Goal: Transaction & Acquisition: Obtain resource

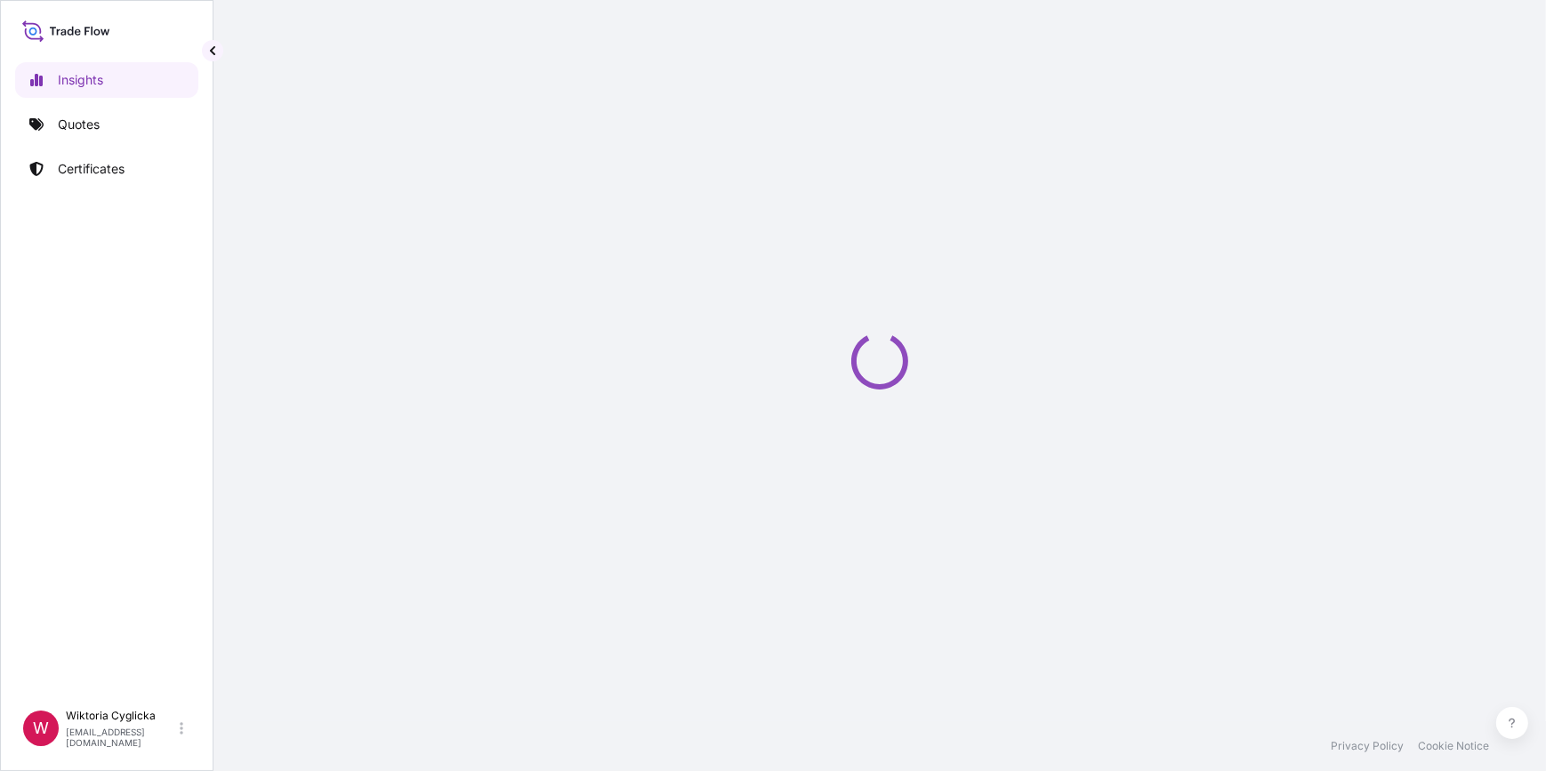
select select "2025"
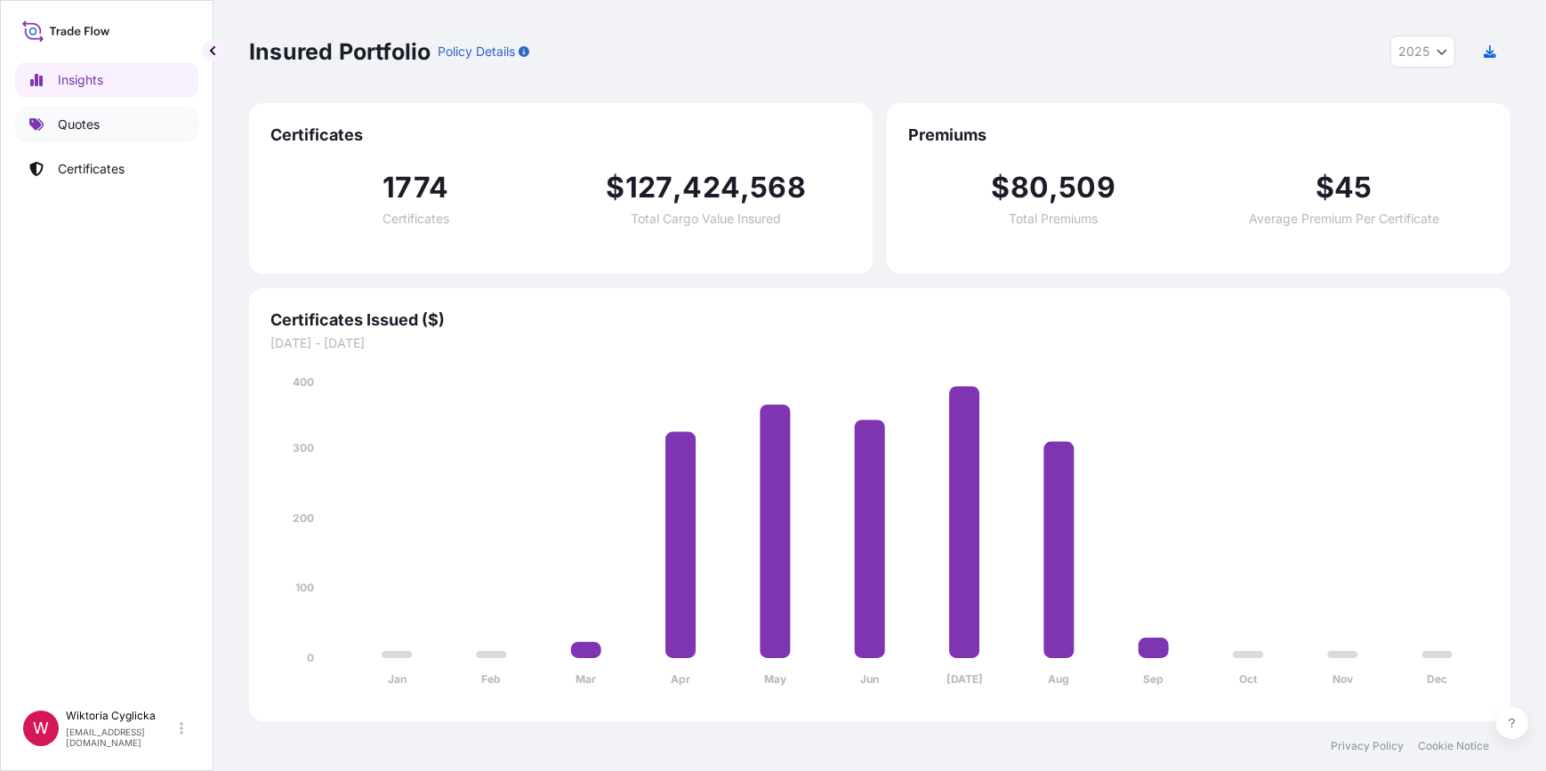
click at [135, 136] on link "Quotes" at bounding box center [106, 125] width 183 height 36
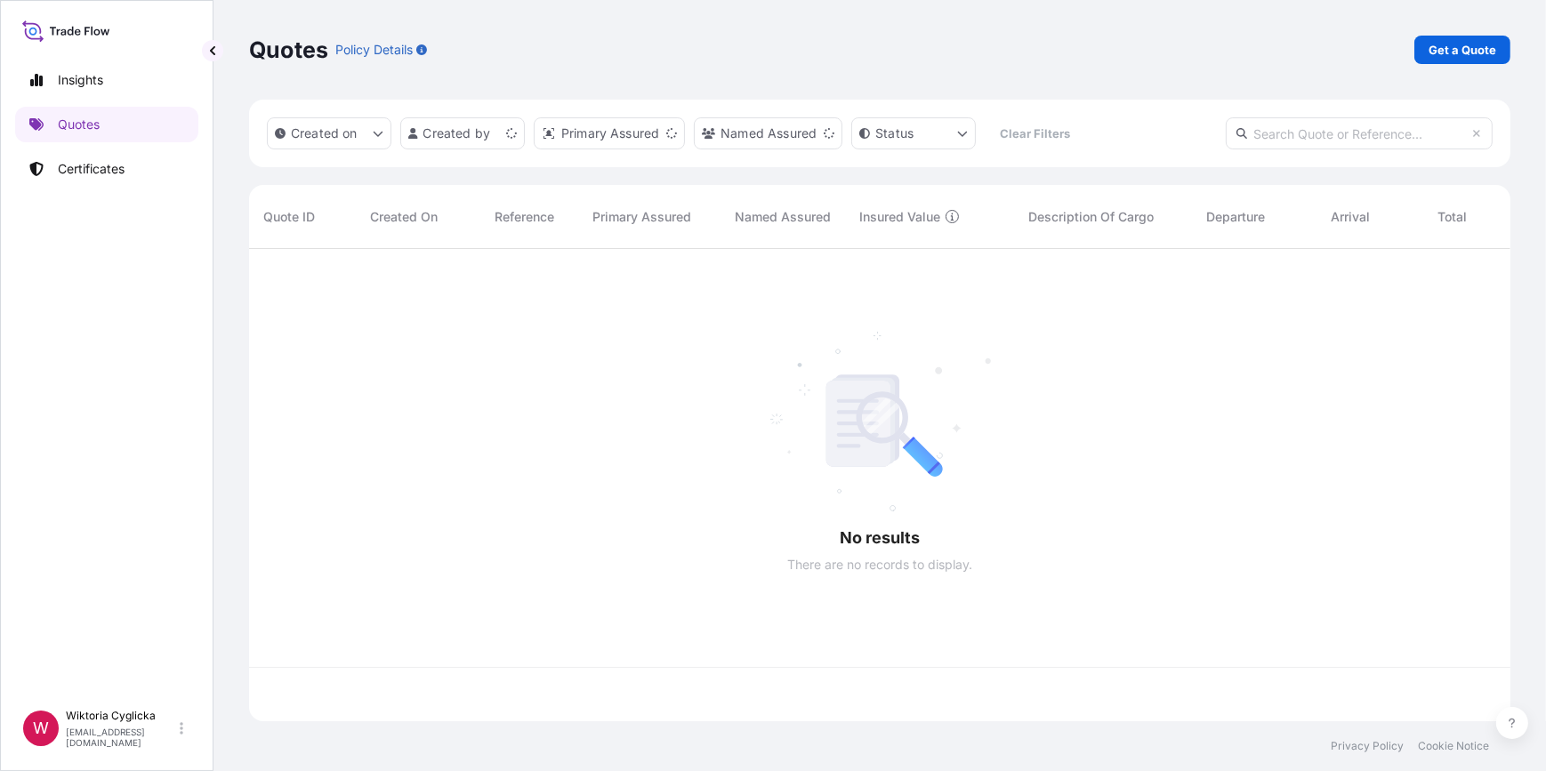
scroll to position [470, 1249]
click at [1296, 131] on input "text" at bounding box center [1359, 133] width 267 height 32
paste input "S02034922"
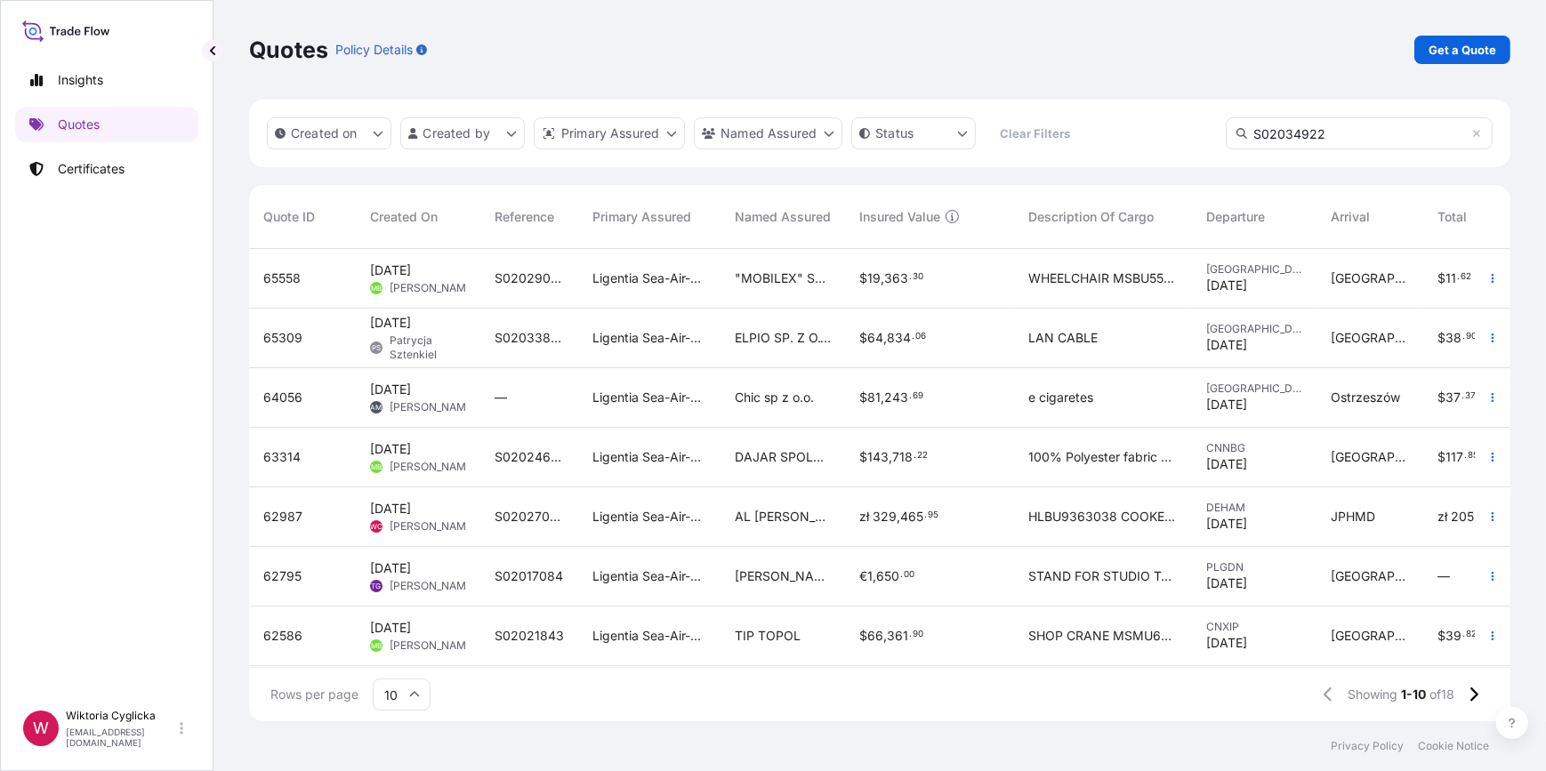
type input "S02034922"
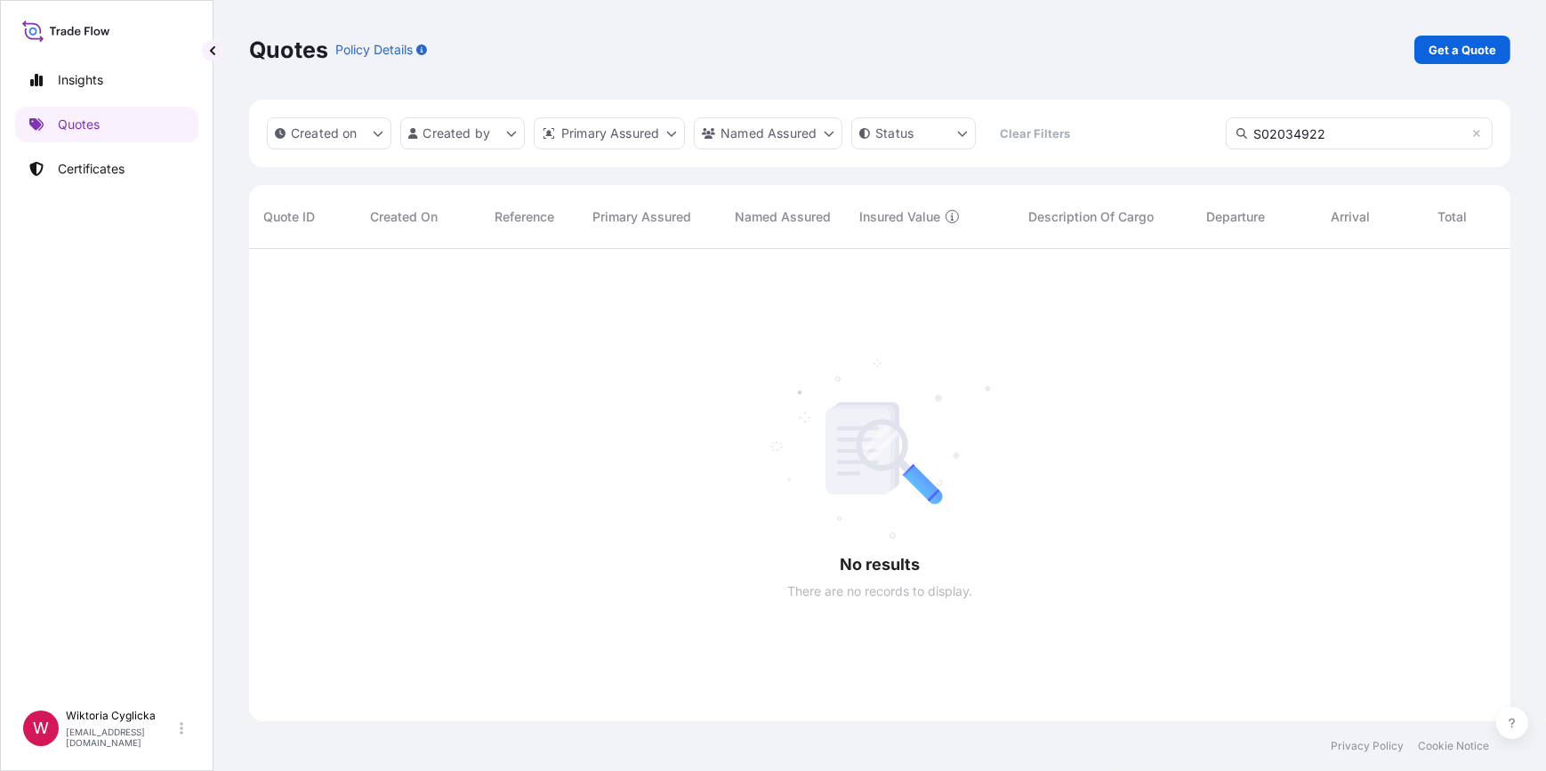
scroll to position [524, 1249]
click at [1486, 36] on link "Get a Quote" at bounding box center [1462, 50] width 96 height 28
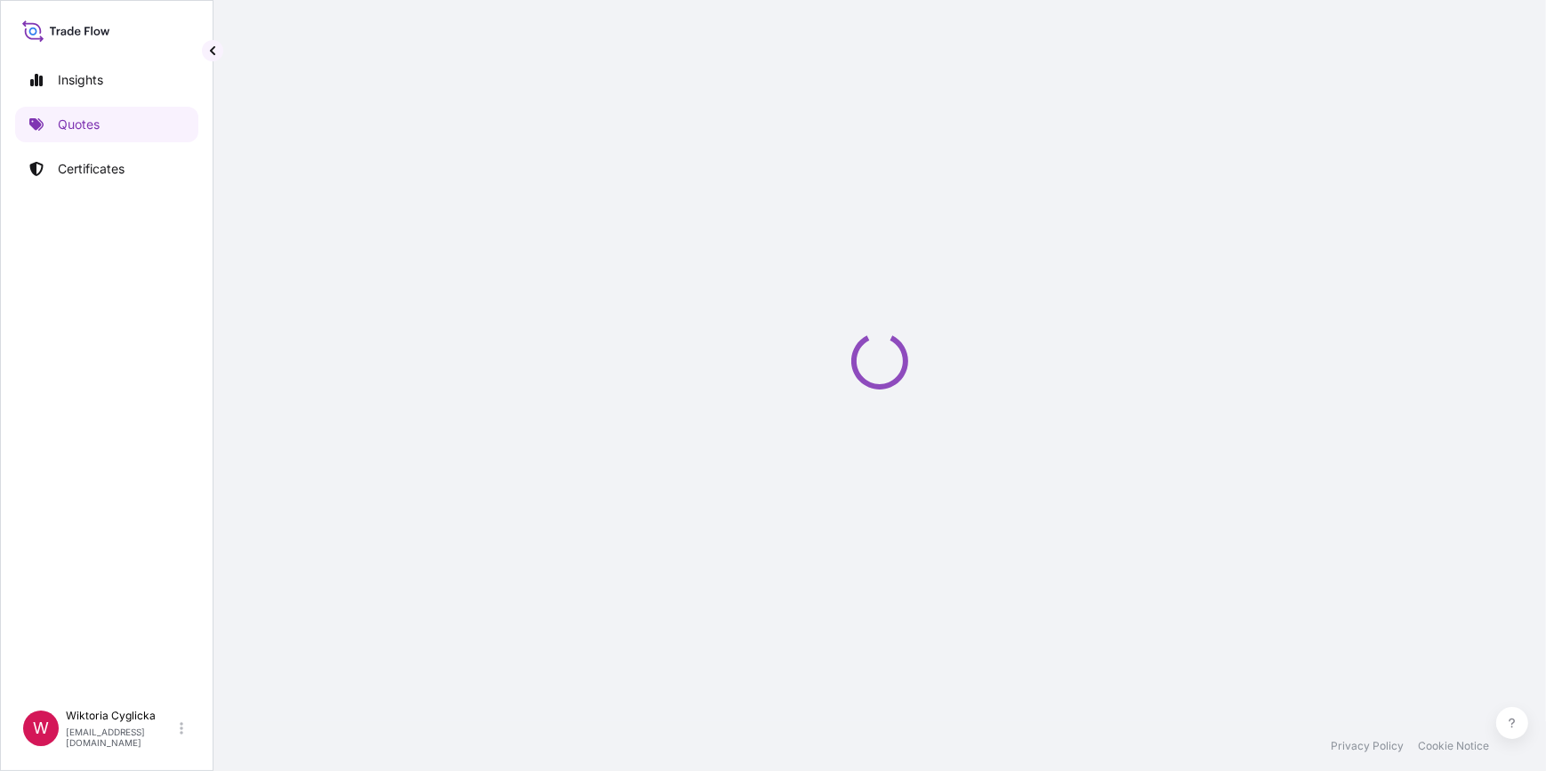
select select "Sea"
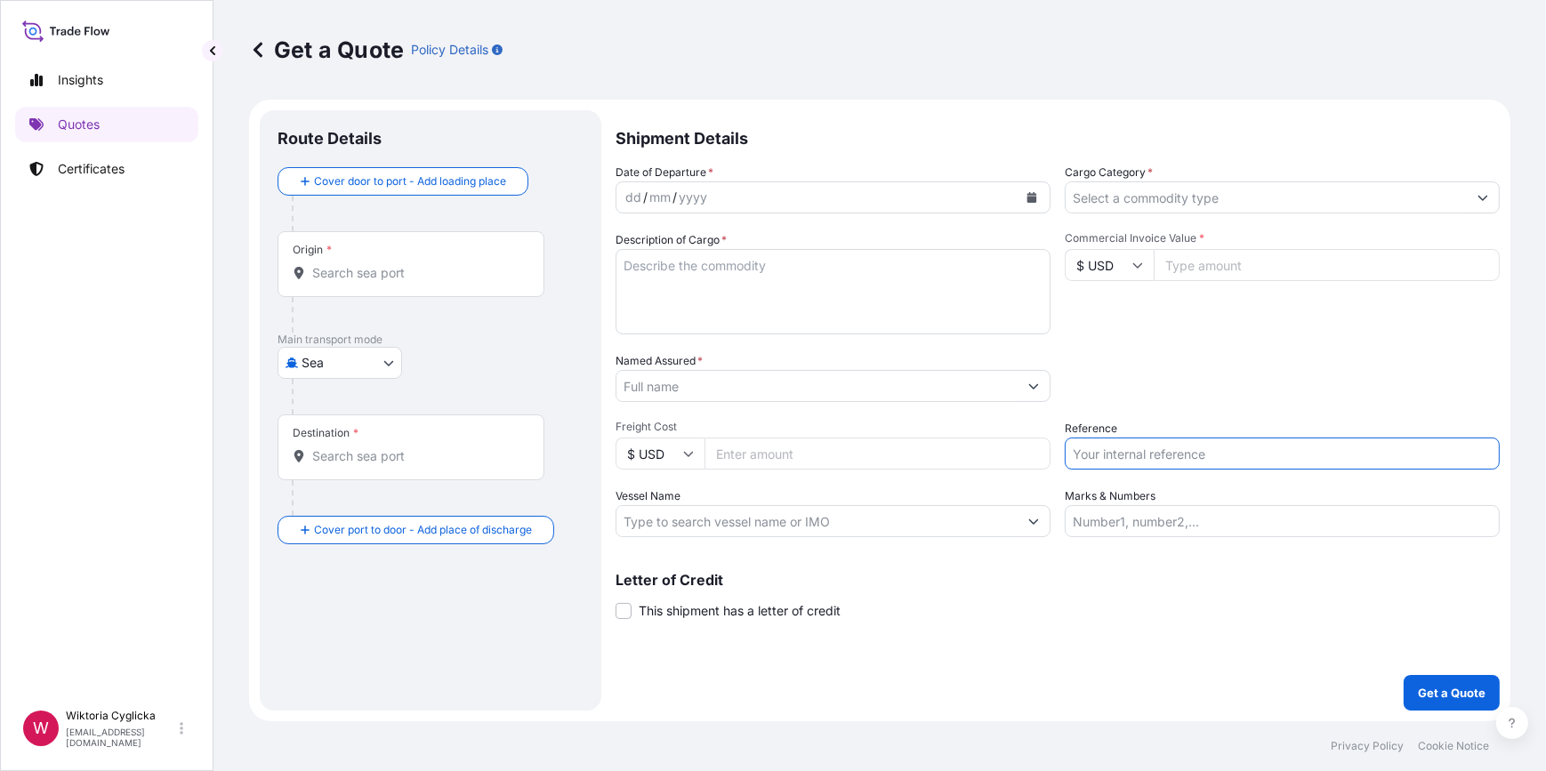
click at [1099, 442] on input "Reference" at bounding box center [1282, 454] width 435 height 32
paste input "S02034922"
type input "S02034922"
drag, startPoint x: 1159, startPoint y: 387, endPoint x: 1136, endPoint y: 316, distance: 74.8
click at [1159, 386] on div "Packing Category Type to search a container mode Please select a primary mode o…" at bounding box center [1282, 377] width 435 height 50
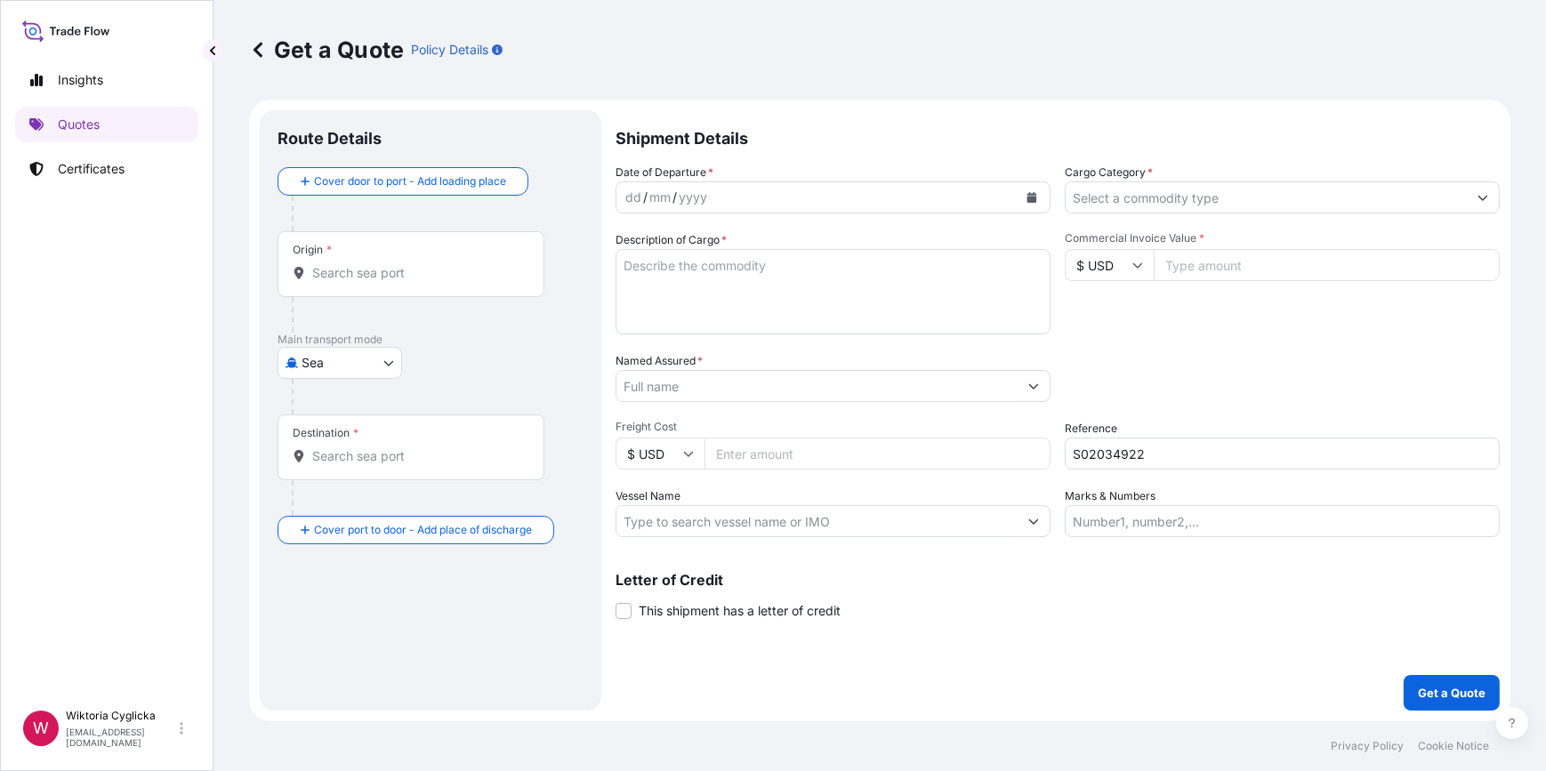
click at [1127, 195] on input "Cargo Category *" at bounding box center [1266, 197] width 401 height 32
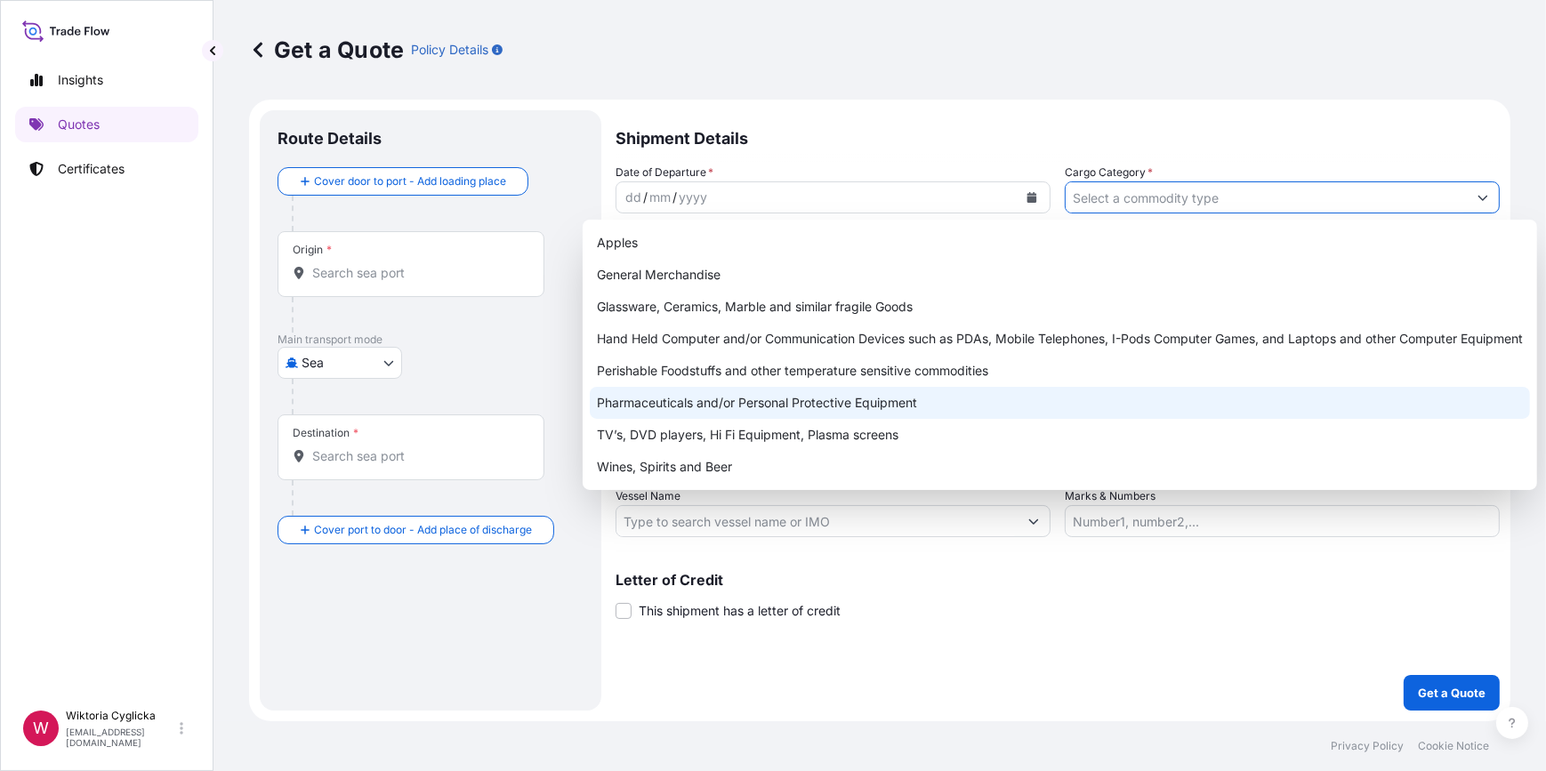
click at [764, 382] on div "Perishable Foodstuffs and other temperature sensitive commodities" at bounding box center [1060, 371] width 940 height 32
type input "Perishable Foodstuffs and other temperature sensitive commodities"
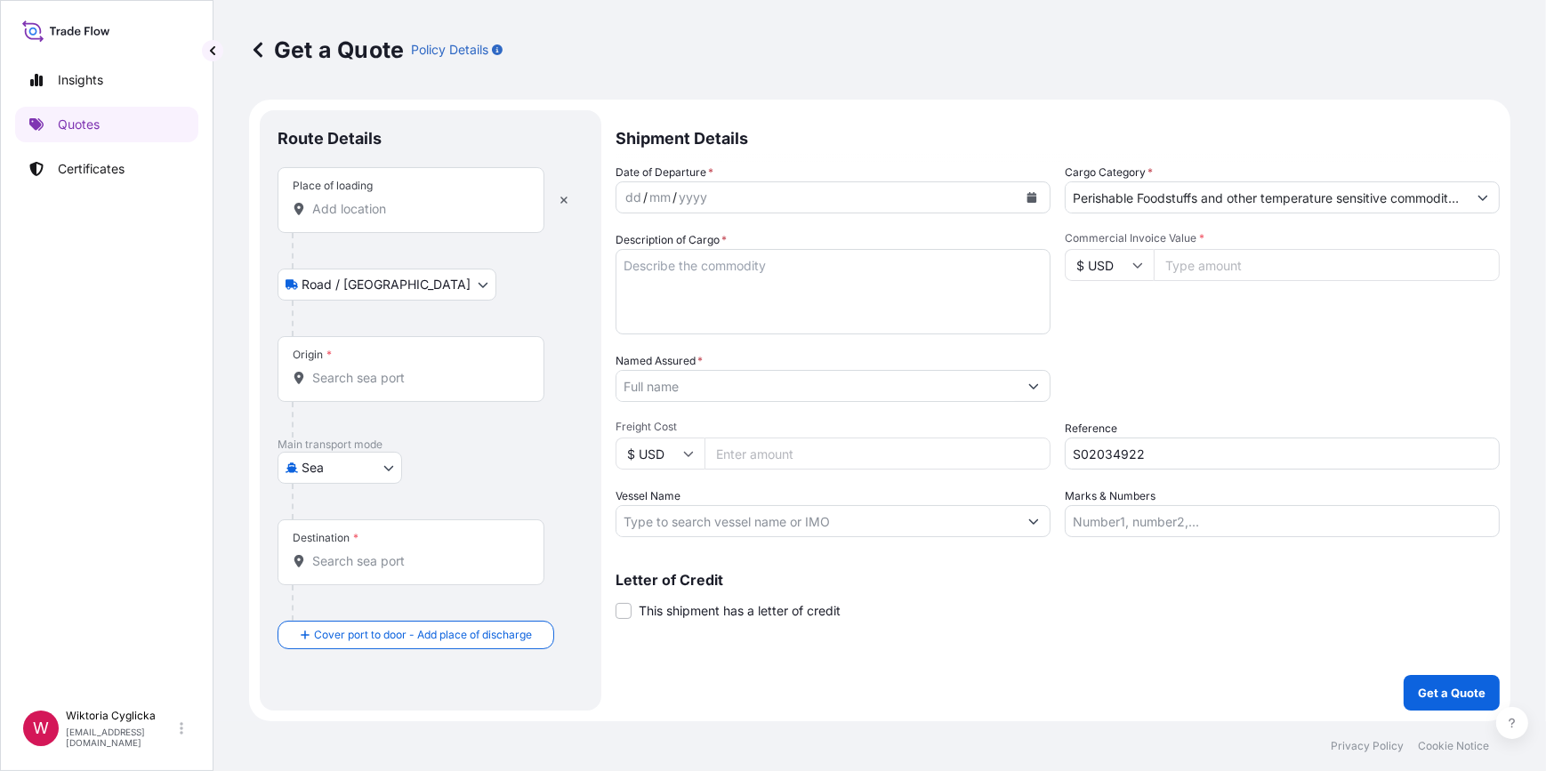
click at [425, 213] on input "Place of loading" at bounding box center [417, 209] width 210 height 18
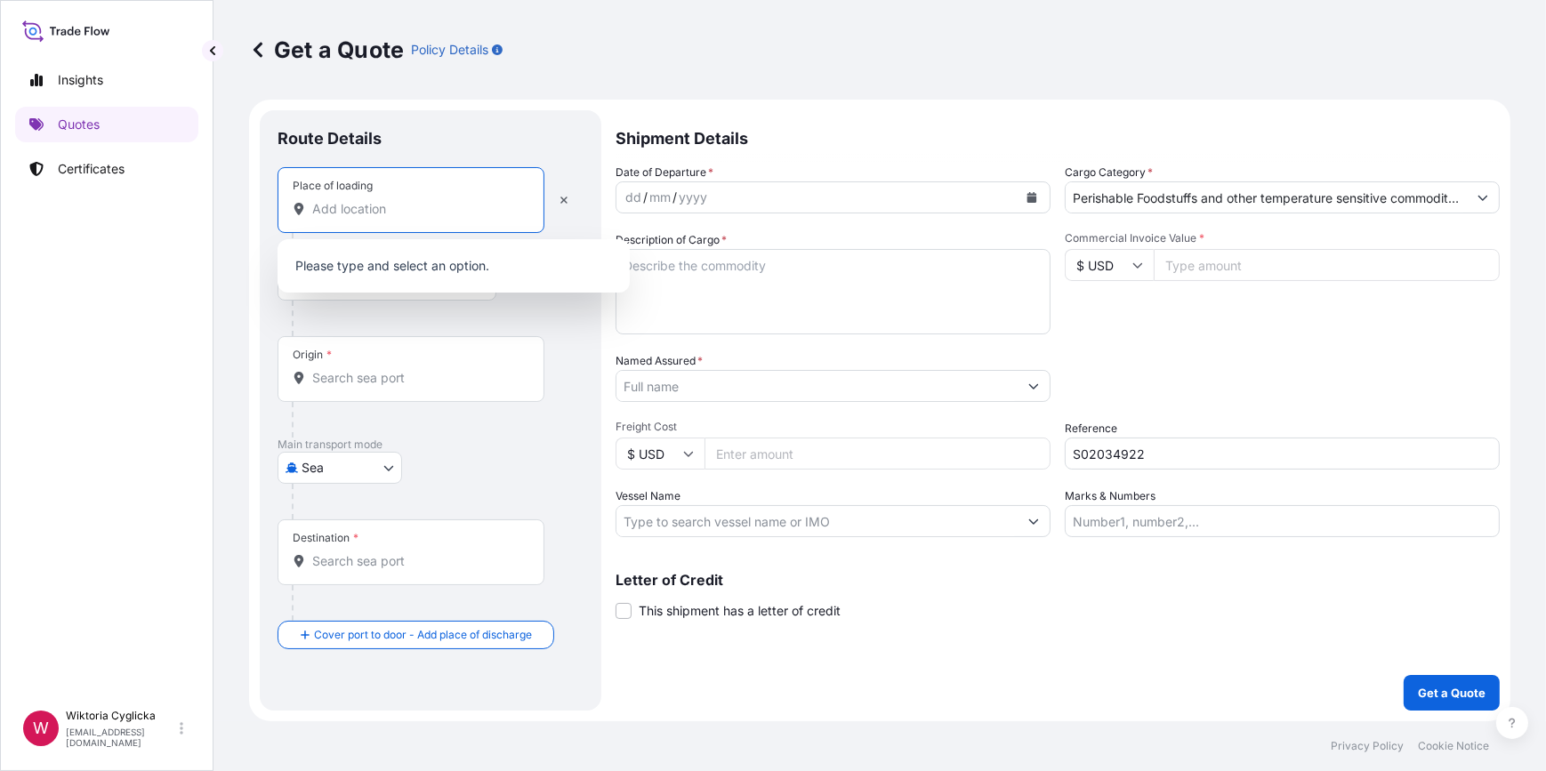
paste input "SEKOCIN NOWY"
click at [399, 266] on span "Sękocin Nowy, Poland" at bounding box center [446, 268] width 217 height 18
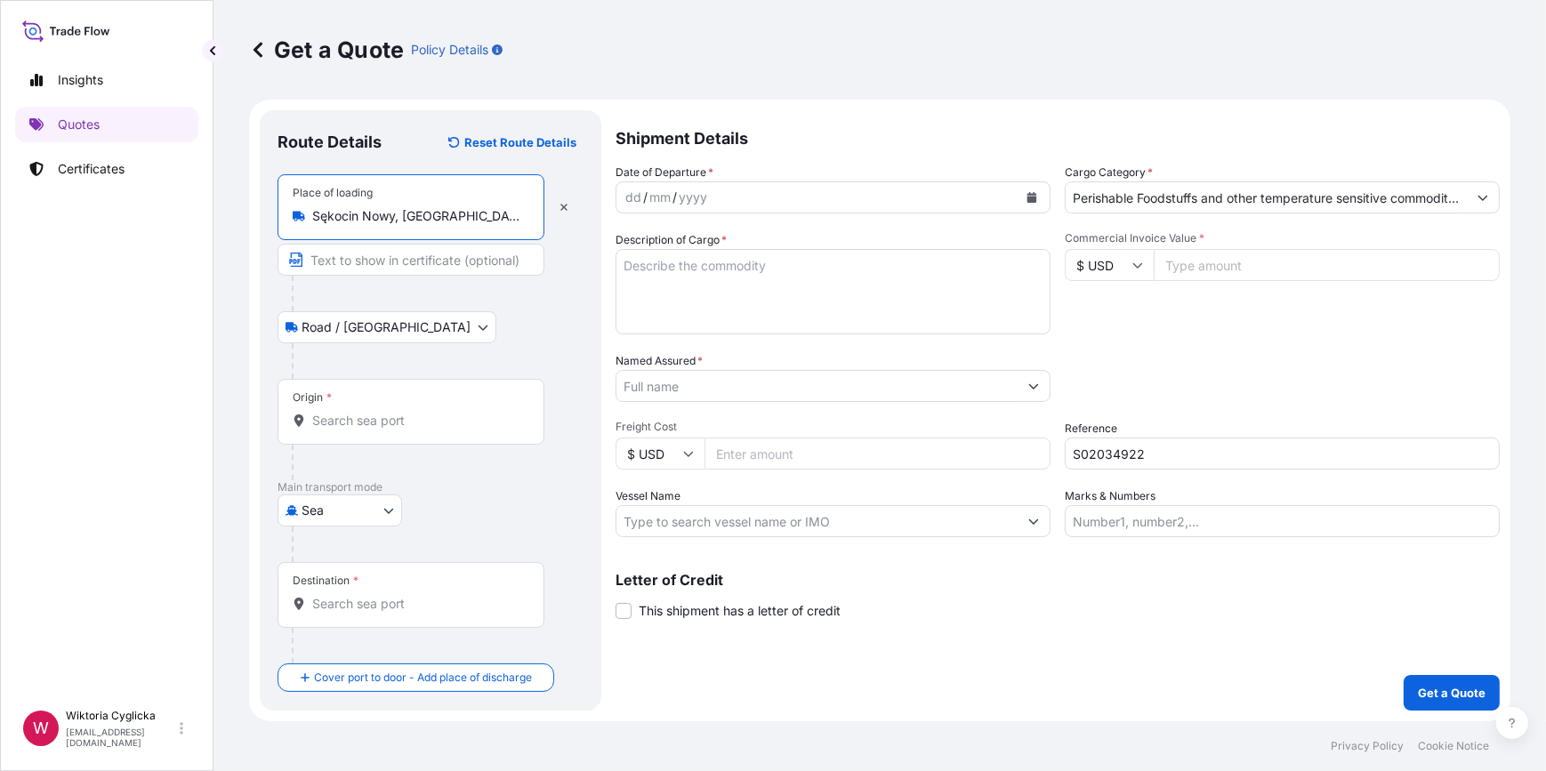
type input "Sękocin Nowy, Poland"
click at [713, 201] on div "dd / mm / yyyy" at bounding box center [816, 197] width 401 height 32
click at [1041, 198] on button "Calendar" at bounding box center [1032, 197] width 28 height 28
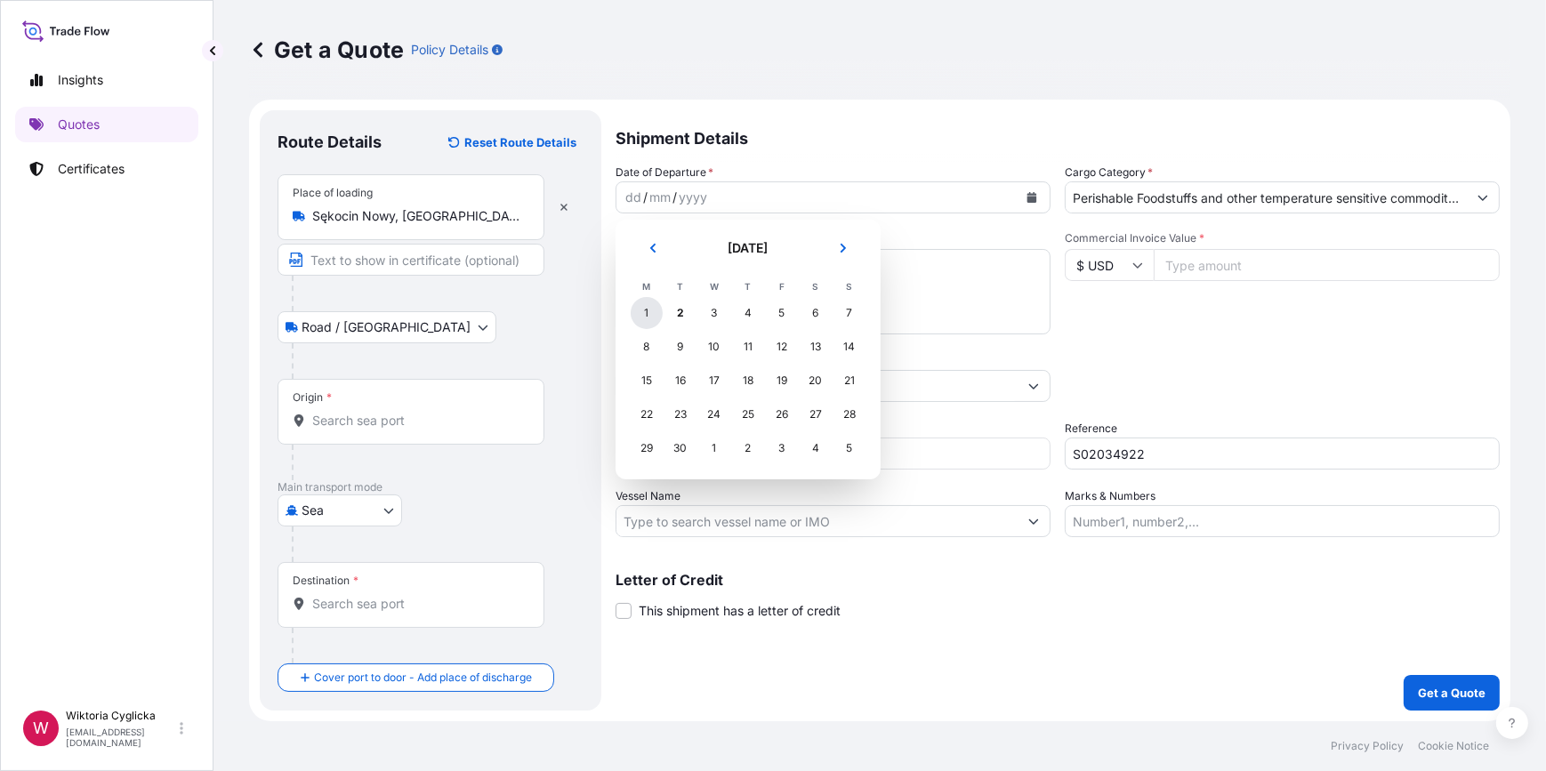
click at [649, 317] on div "1" at bounding box center [647, 313] width 32 height 32
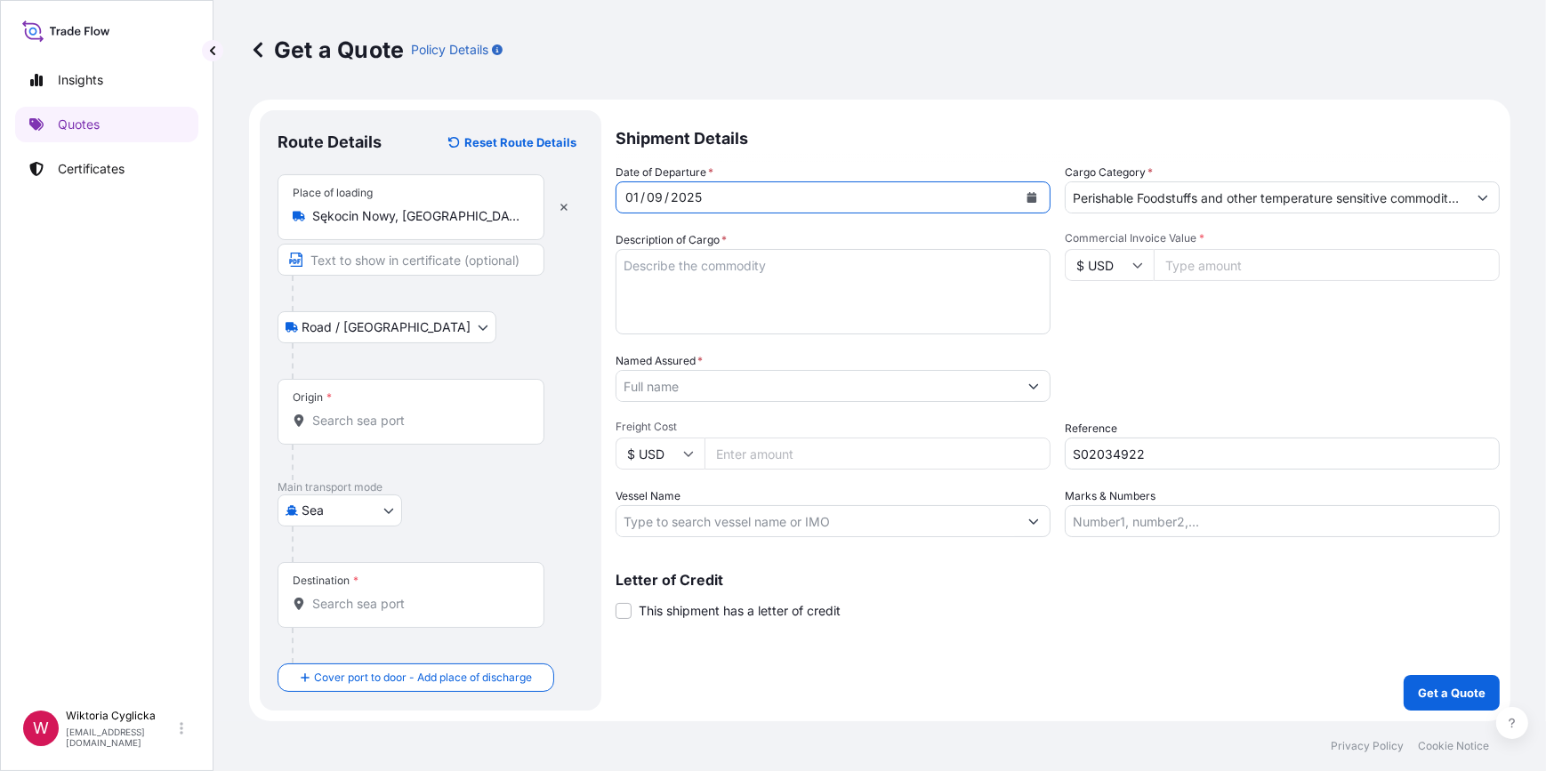
click at [405, 613] on div "Destination *" at bounding box center [411, 595] width 267 height 66
click at [405, 613] on input "Destination *" at bounding box center [417, 604] width 210 height 18
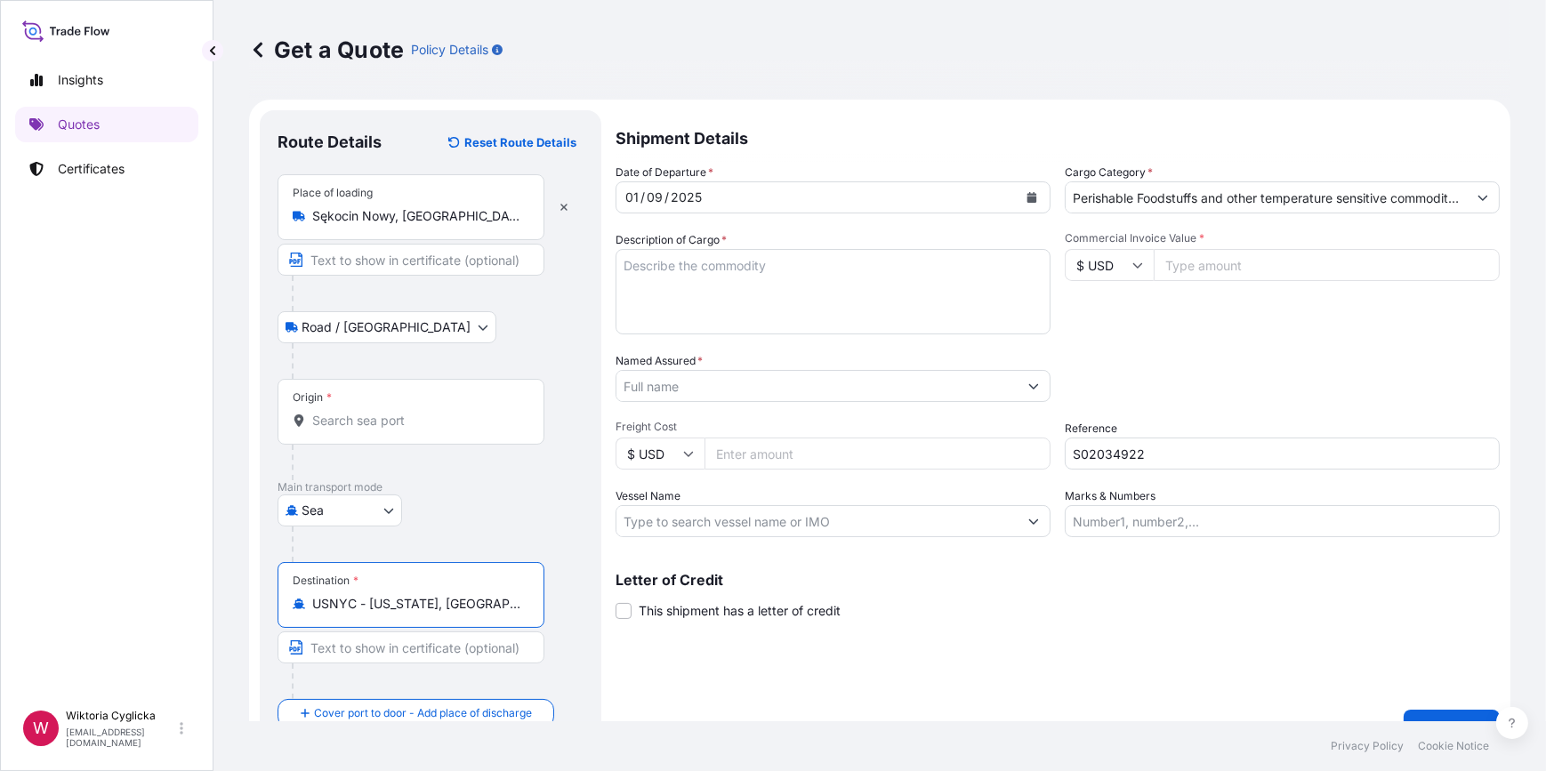
type input "USNYC - New York, United States"
click at [396, 424] on input "Origin *" at bounding box center [417, 421] width 210 height 18
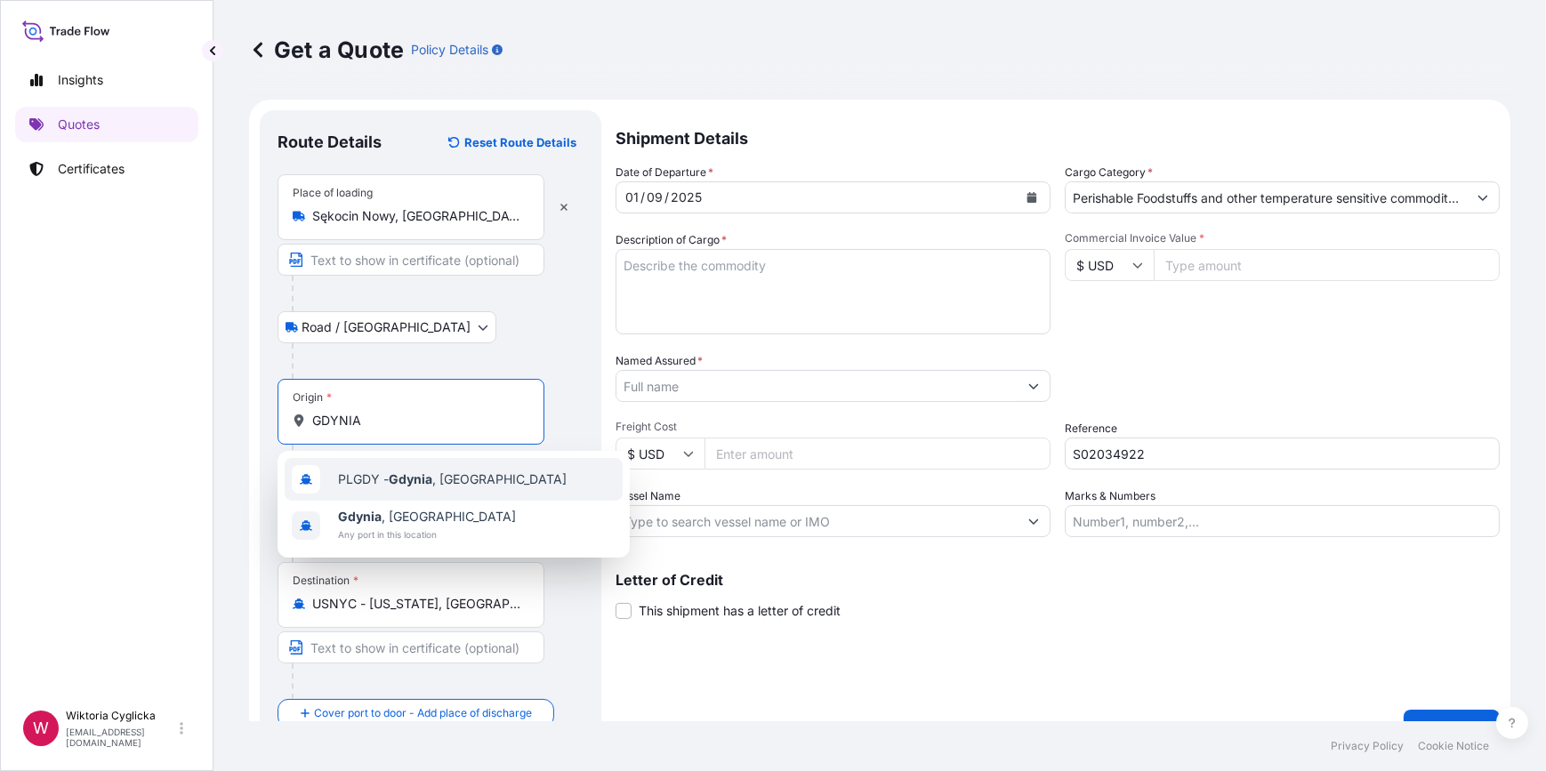
click at [377, 480] on span "PLGDY - Gdynia , Poland" at bounding box center [452, 480] width 229 height 18
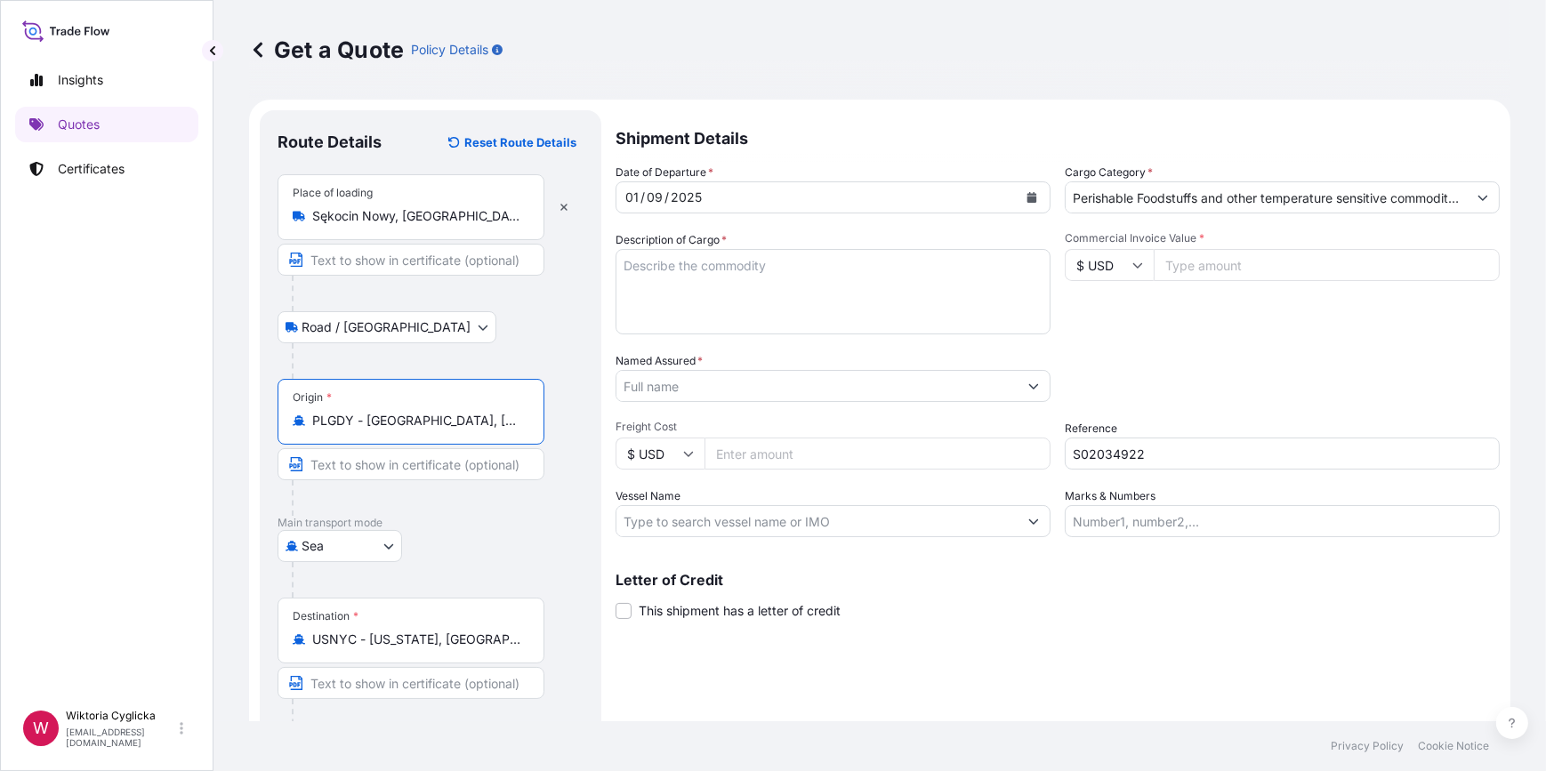
type input "PLGDY - Gdynia, Poland"
click at [738, 284] on textarea "Description of Cargo *" at bounding box center [833, 291] width 435 height 85
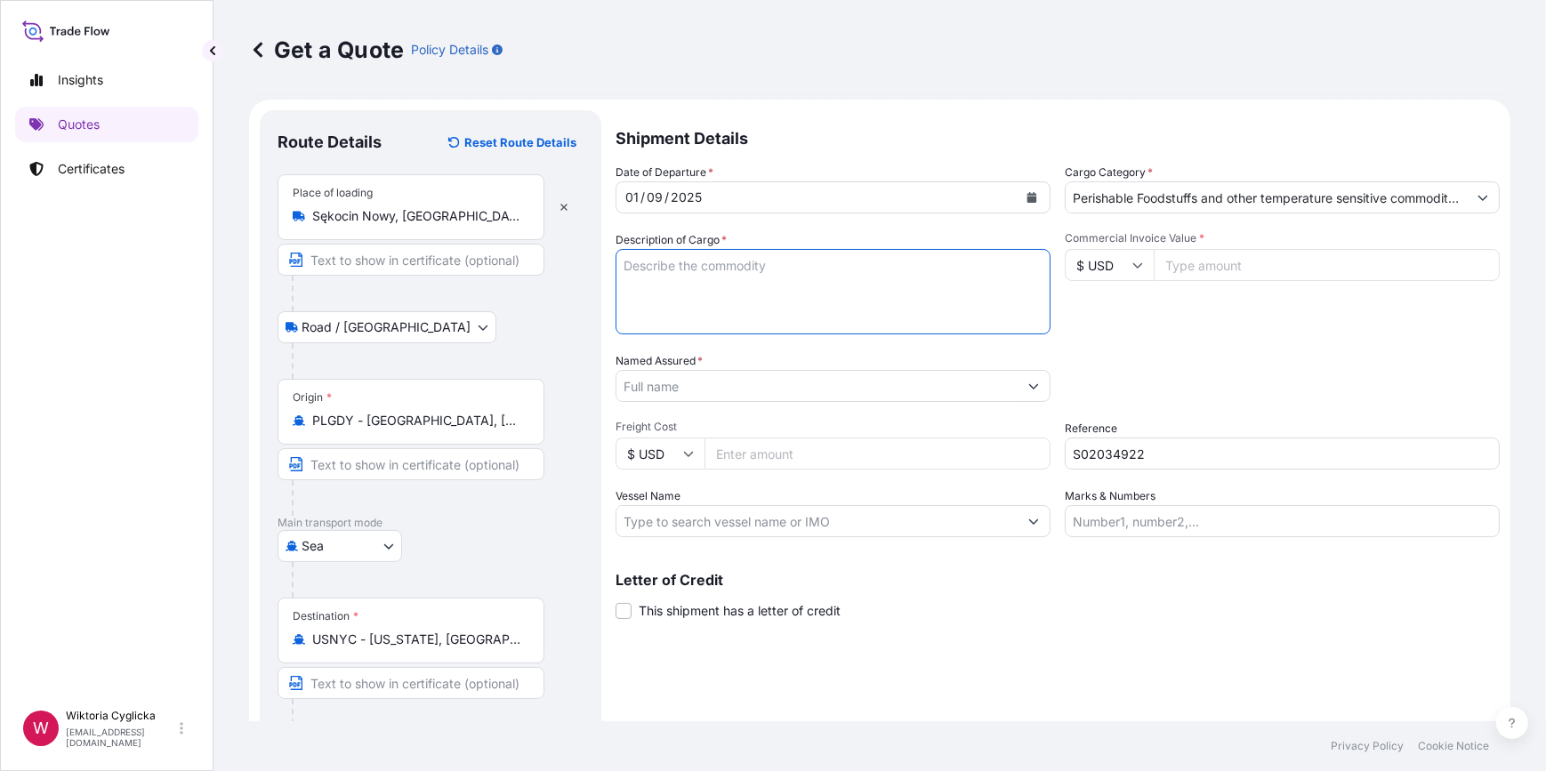
paste textarea "HLBU9893212"
click at [1192, 352] on div "Packing Category Type to search a container mode Please select a primary mode o…" at bounding box center [1282, 377] width 435 height 50
click at [1241, 372] on div "Packing Category Type to search a container mode Please select a primary mode o…" at bounding box center [1282, 377] width 435 height 50
click at [791, 268] on textarea "HLBU9893212" at bounding box center [833, 291] width 435 height 85
paste textarea "PIOTR KREZOLEK FPH ALEX: FOODSTUFFS 171 PACKAGES NET WEIGHT: 330 KG GROSS WEIGH…"
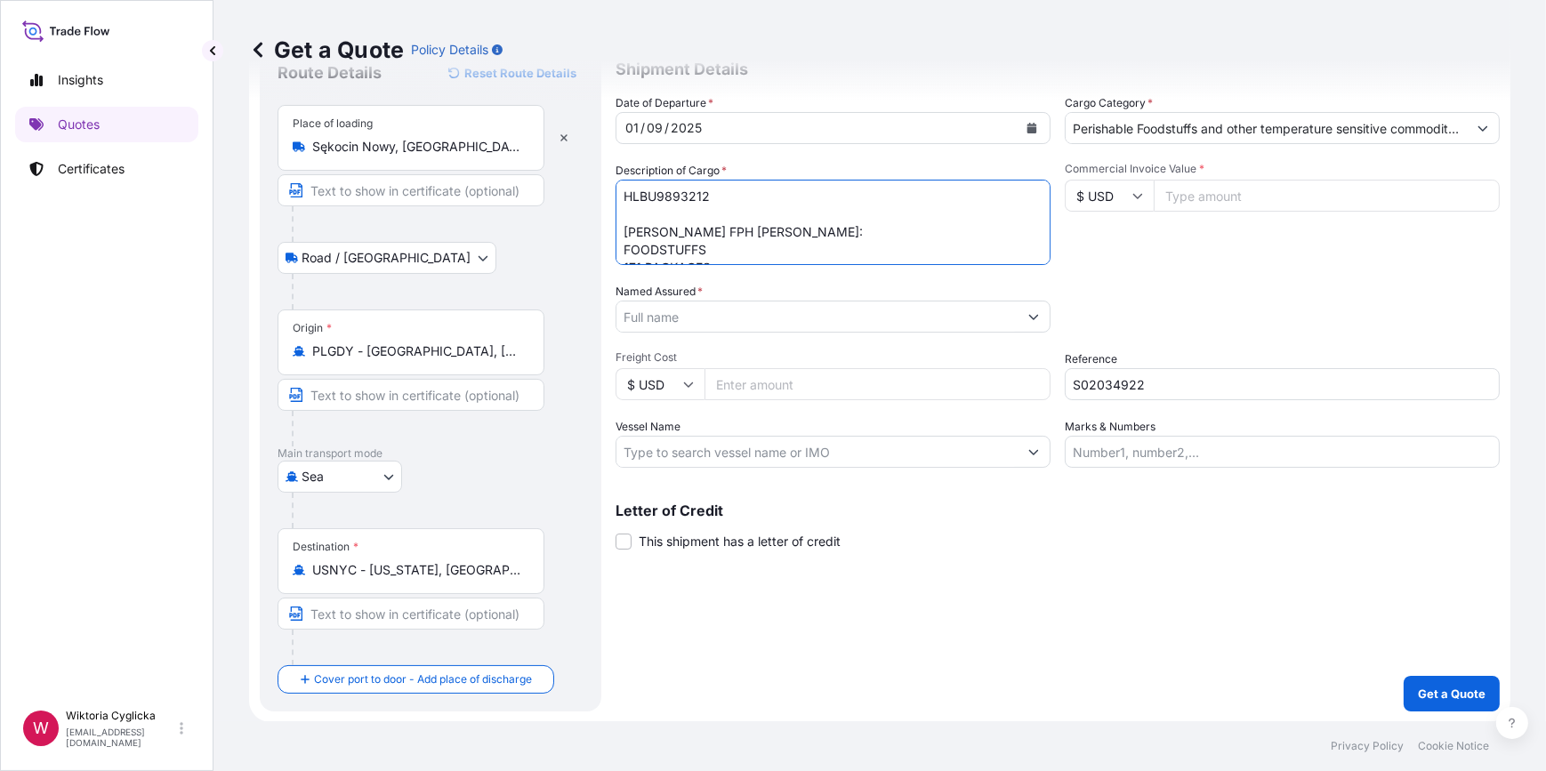
click at [673, 209] on textarea "HLBU9893212 PIOTR KREZOLEK FPH ALEX: FOODSTUFFS 171 PACKAGES NET WEIGHT: 330 KG…" at bounding box center [833, 222] width 435 height 85
click at [791, 245] on textarea "HLBU9893212 PIOTR KREZOLEK FPH ALEX: FOODSTUFFS 171 PACKAGES NET WEIGHT: 330 KG…" at bounding box center [833, 222] width 435 height 85
drag, startPoint x: 1159, startPoint y: 282, endPoint x: 1108, endPoint y: 275, distance: 52.1
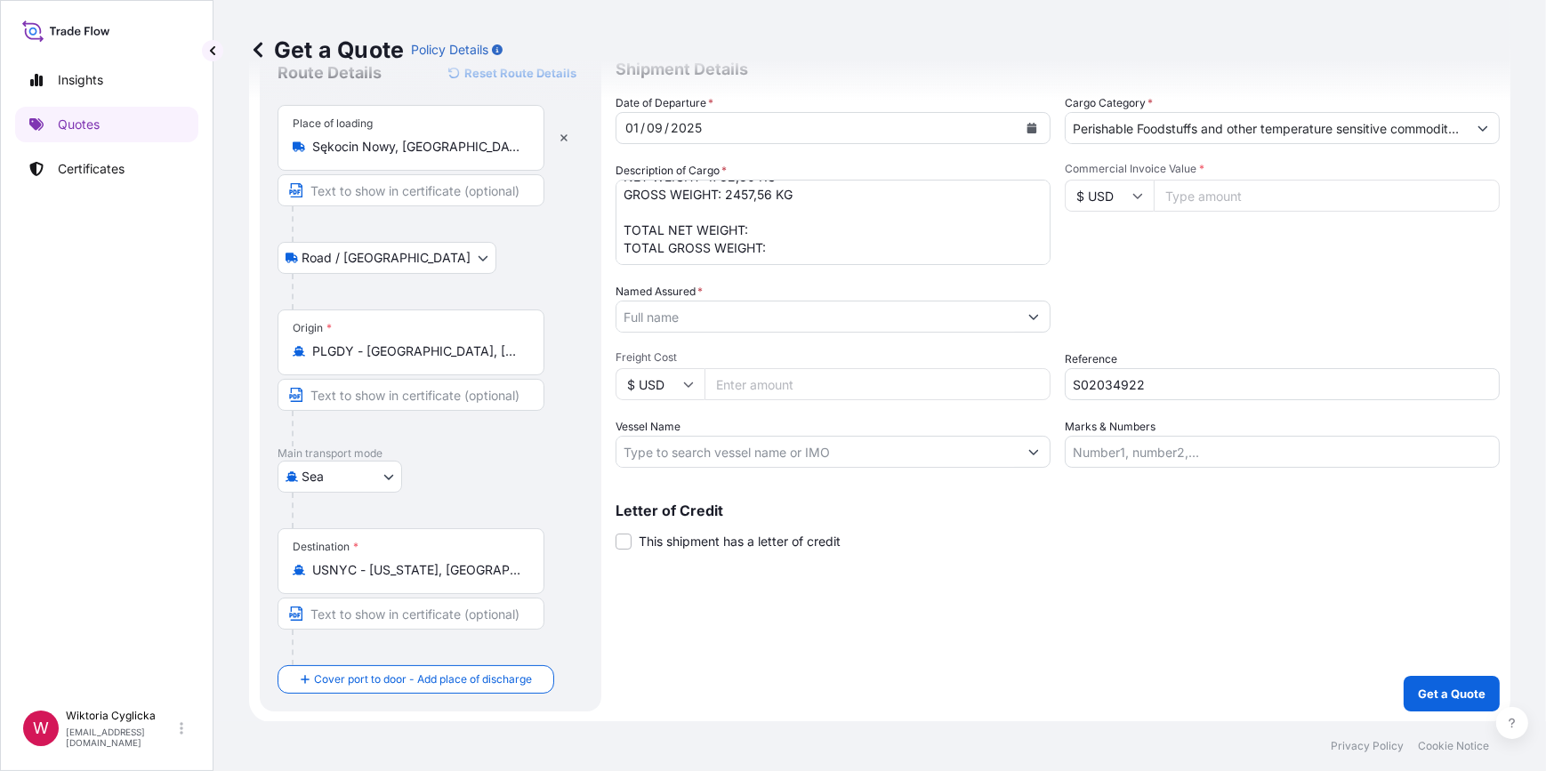
click at [1159, 283] on div "Packing Category Type to search a container mode Please select a primary mode o…" at bounding box center [1282, 308] width 435 height 50
click at [766, 252] on textarea "HLBU9893212 PIOTR KREZOLEK FPH ALEX: FOODSTUFFS 171 PACKAGES NET WEIGHT: 330 KG…" at bounding box center [833, 222] width 435 height 85
click at [816, 240] on textarea "HLBU9893212 PIOTR KREZOLEK FPH ALEX: FOODSTUFFS 171 PACKAGES NET WEIGHT: 330 KG…" at bounding box center [833, 222] width 435 height 85
click at [800, 222] on textarea "HLBU9893212 PIOTR KREZOLEK FPH ALEX: FOODSTUFFS 171 PACKAGES NET WEIGHT: 330 KG…" at bounding box center [833, 222] width 435 height 85
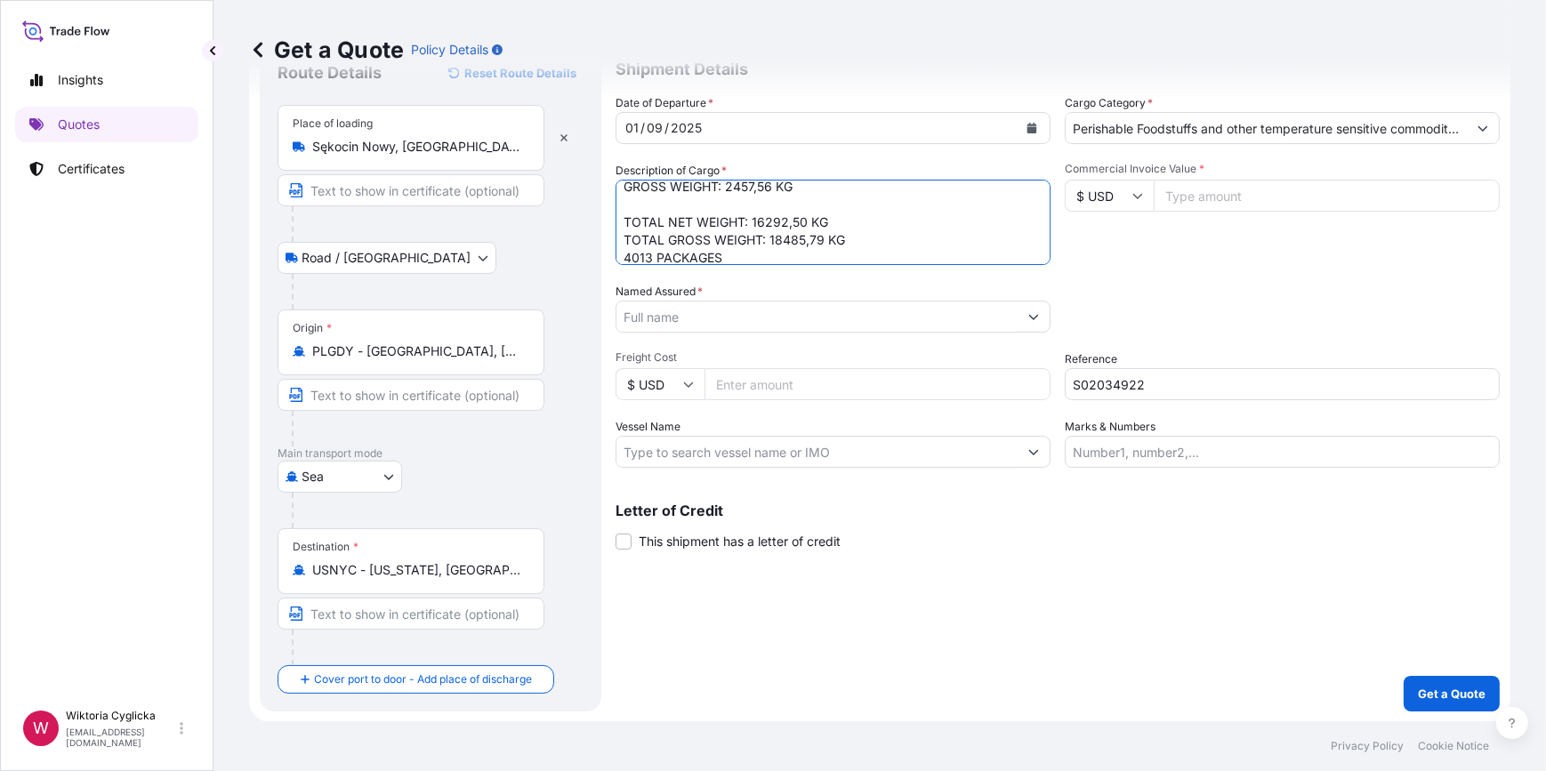
type textarea "HLBU9893212 PIOTR KREZOLEK FPH ALEX: FOODSTUFFS 171 PACKAGES NET WEIGHT: 330 KG…"
click at [1167, 289] on div "Packing Category Type to search a container mode Please select a primary mode o…" at bounding box center [1282, 308] width 435 height 50
click at [876, 316] on input "Named Assured *" at bounding box center [816, 317] width 401 height 32
click at [818, 314] on input "Named Assured *" at bounding box center [816, 317] width 401 height 32
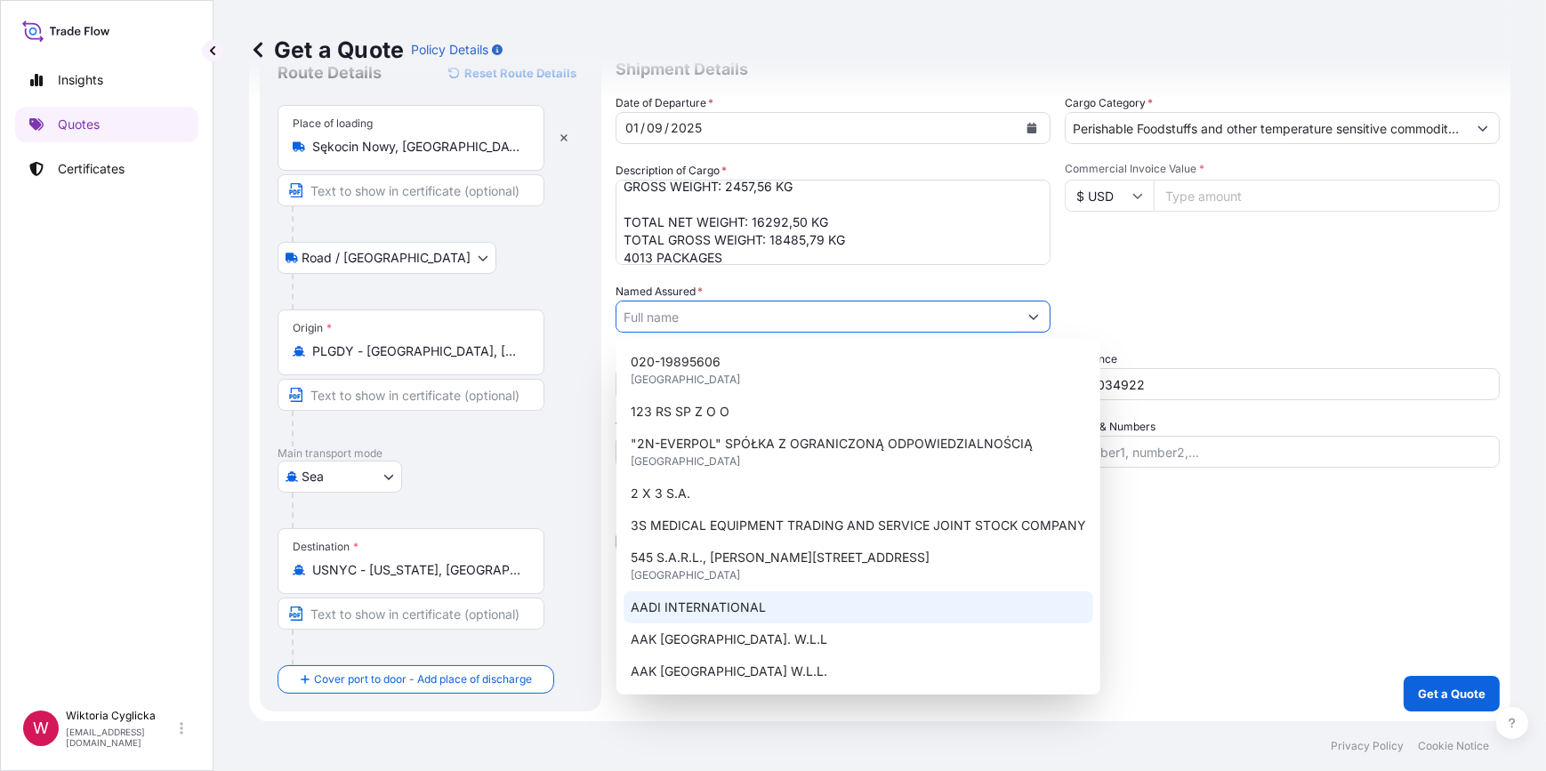
paste input "Eagle New York LLC"
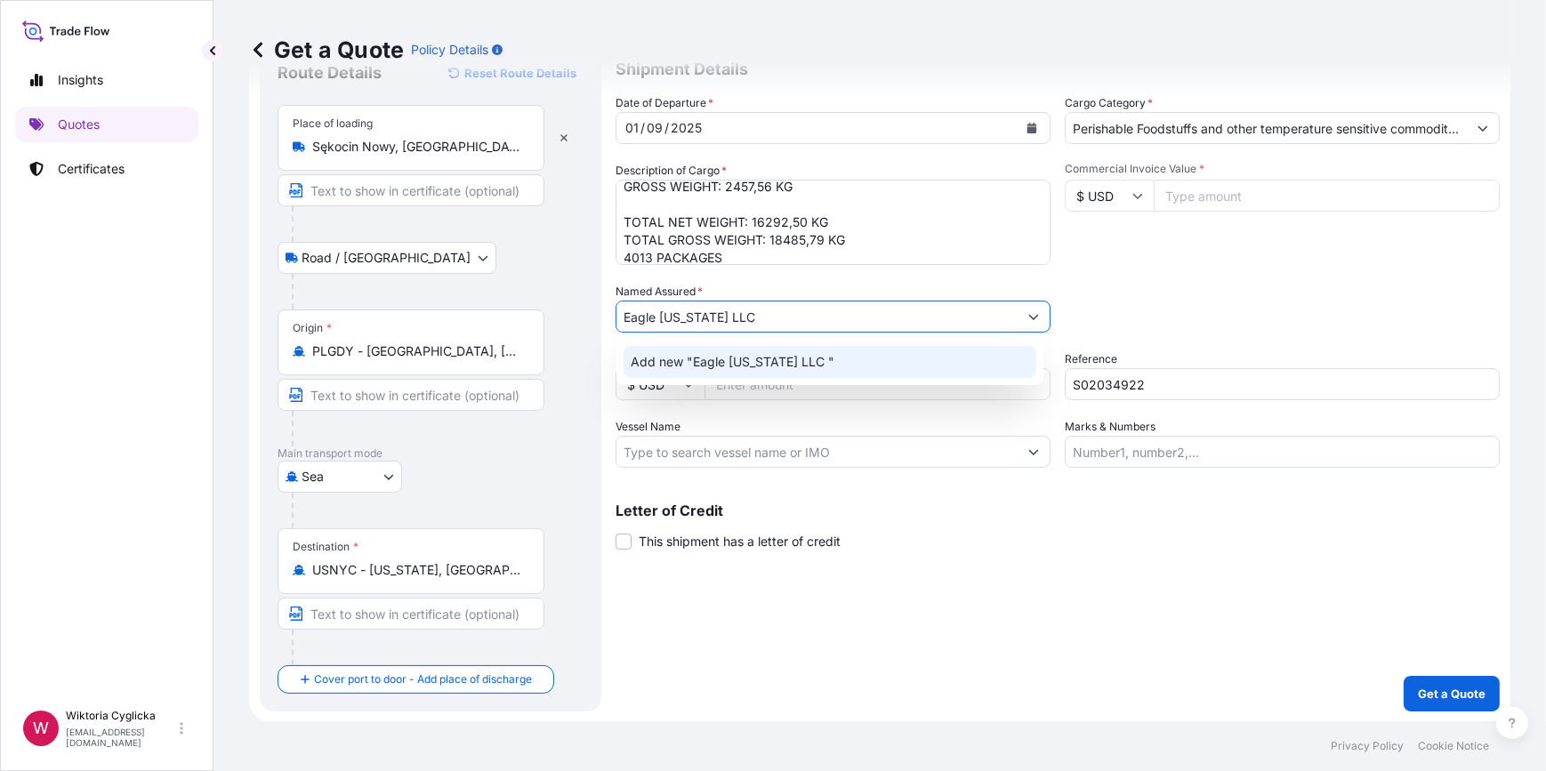
click at [800, 351] on div "Add new "Eagle New York LLC "" at bounding box center [830, 362] width 413 height 32
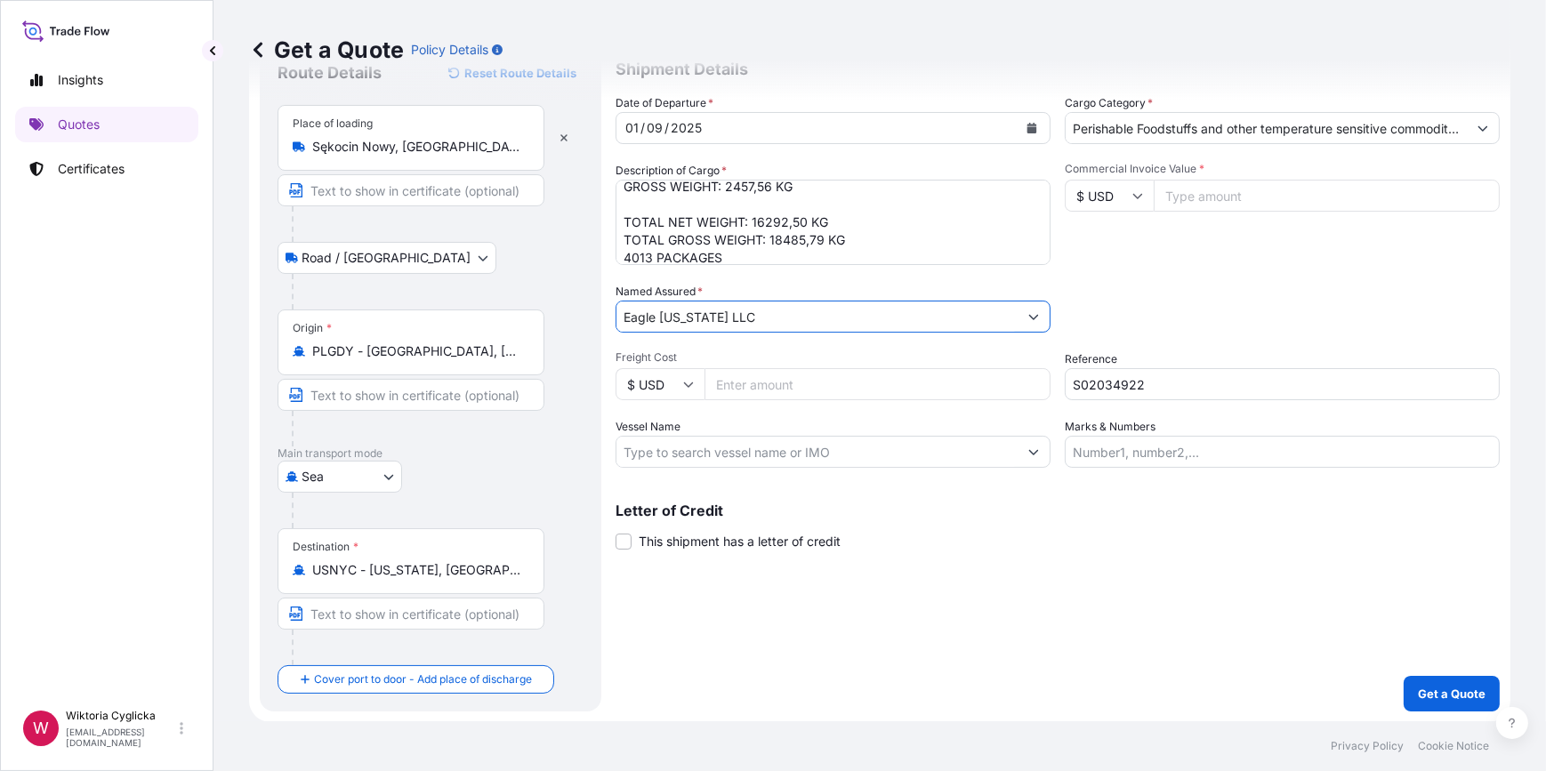
type input "Eagle New York LLC"
click at [1137, 306] on div "Packing Category Type to search a container mode Please select a primary mode o…" at bounding box center [1282, 308] width 435 height 50
click at [1181, 200] on input "Commercial Invoice Value *" at bounding box center [1327, 196] width 346 height 32
click at [1138, 197] on input "$ USD" at bounding box center [1109, 196] width 89 height 32
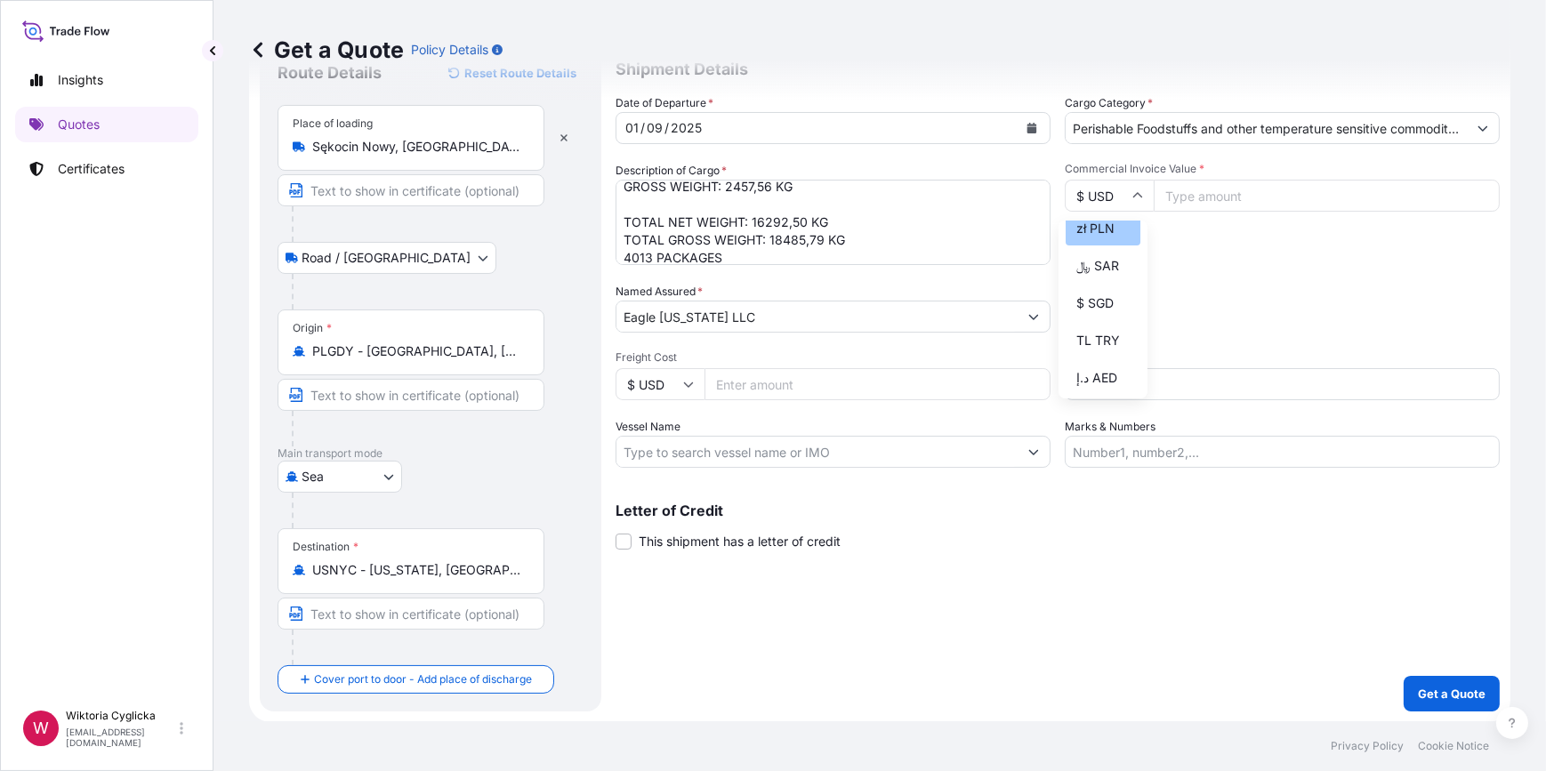
click at [1101, 246] on div "zł PLN" at bounding box center [1103, 229] width 75 height 34
type input "zł PLN"
click at [1198, 202] on input "Commercial Invoice Value *" at bounding box center [1327, 196] width 346 height 32
click at [1239, 205] on input "Commercial Invoice Value *" at bounding box center [1327, 196] width 346 height 32
type input "264989.2"
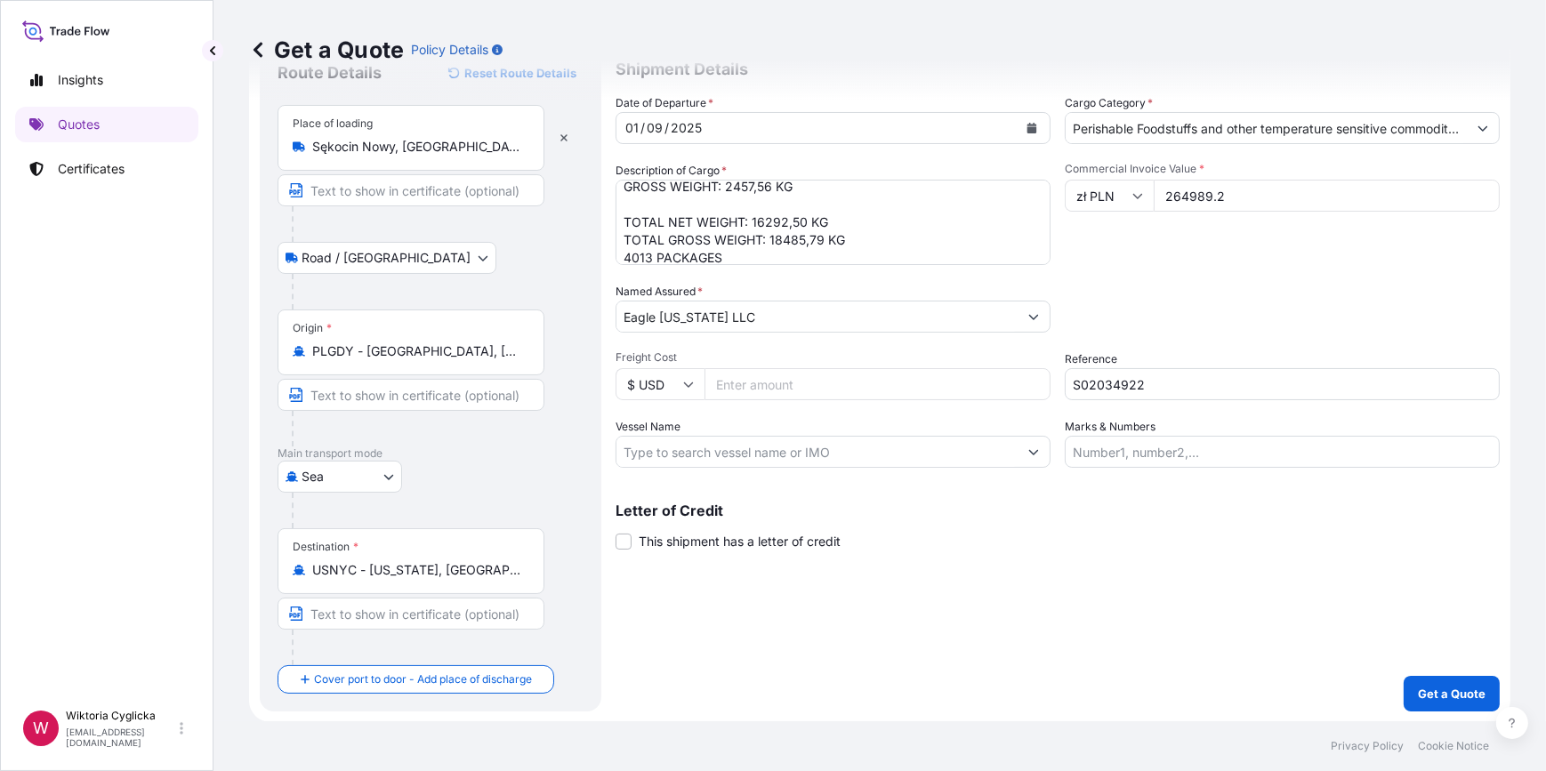
click at [1280, 241] on div "Commercial Invoice Value * zł PLN 264989.2" at bounding box center [1282, 213] width 435 height 103
click at [1243, 289] on div "Packing Category Type to search a container mode Please select a primary mode o…" at bounding box center [1282, 308] width 435 height 50
click at [1433, 686] on p "Get a Quote" at bounding box center [1452, 694] width 68 height 18
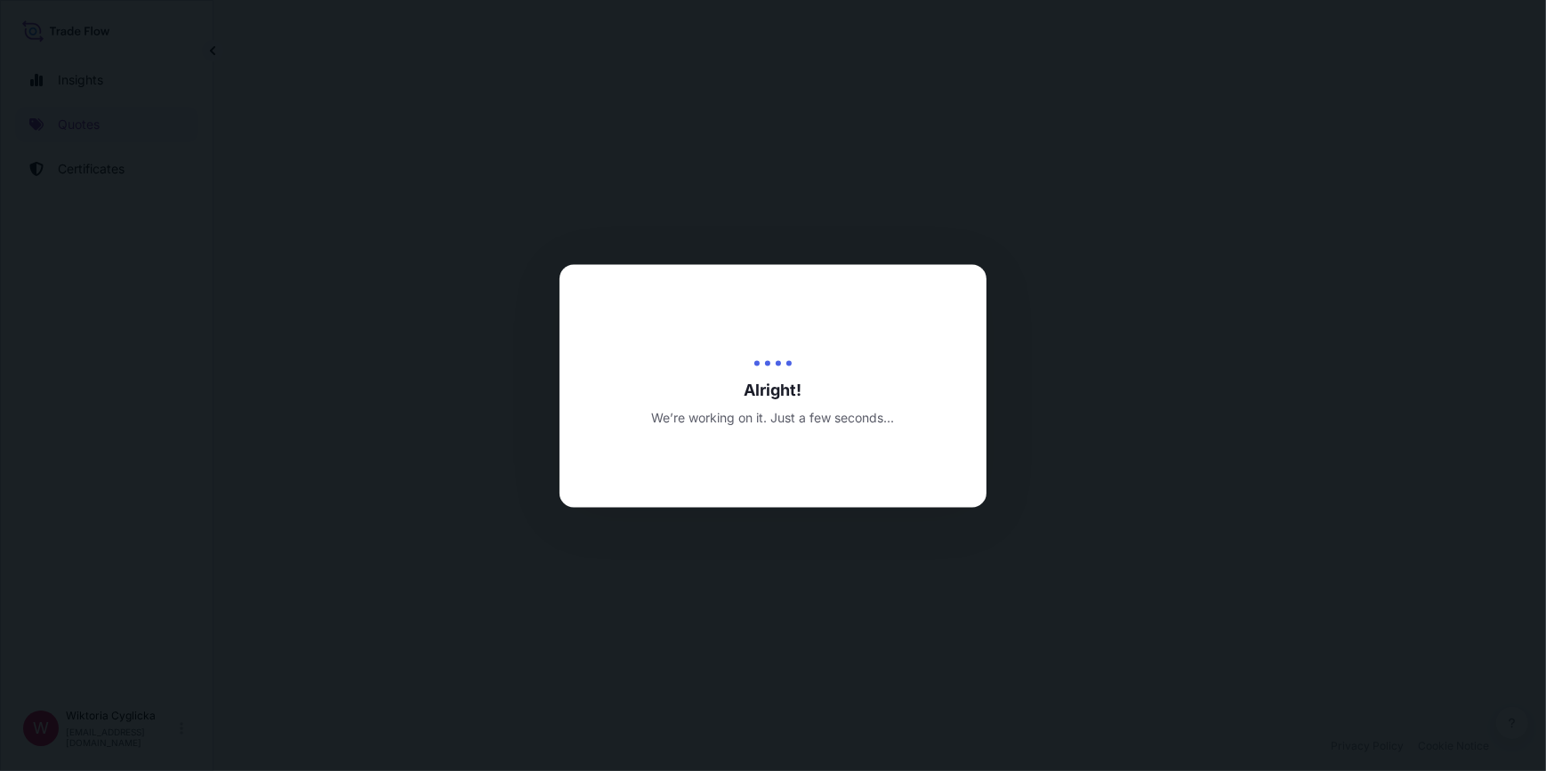
select select "Road / Inland"
select select "Sea"
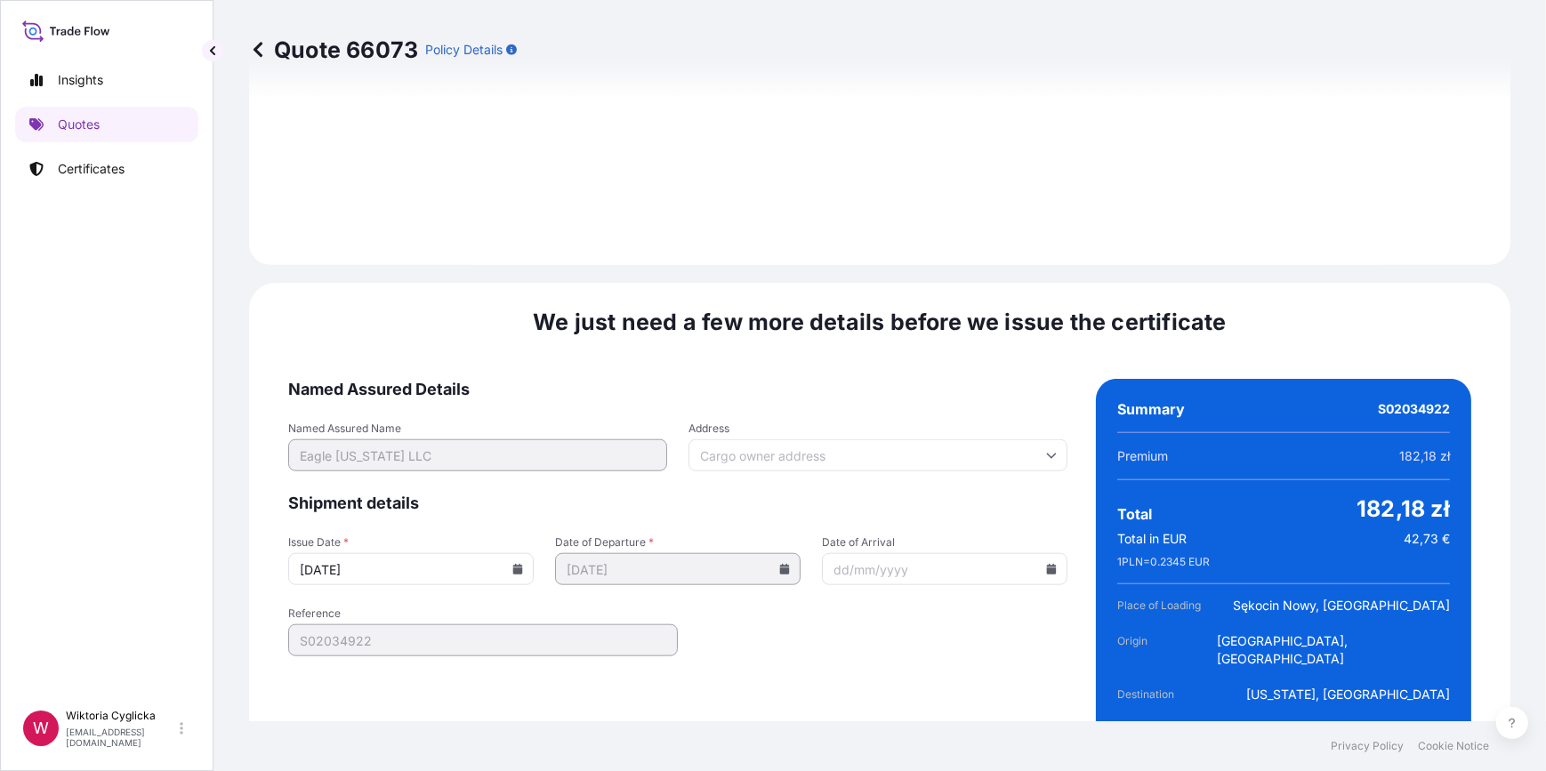
scroll to position [2221, 0]
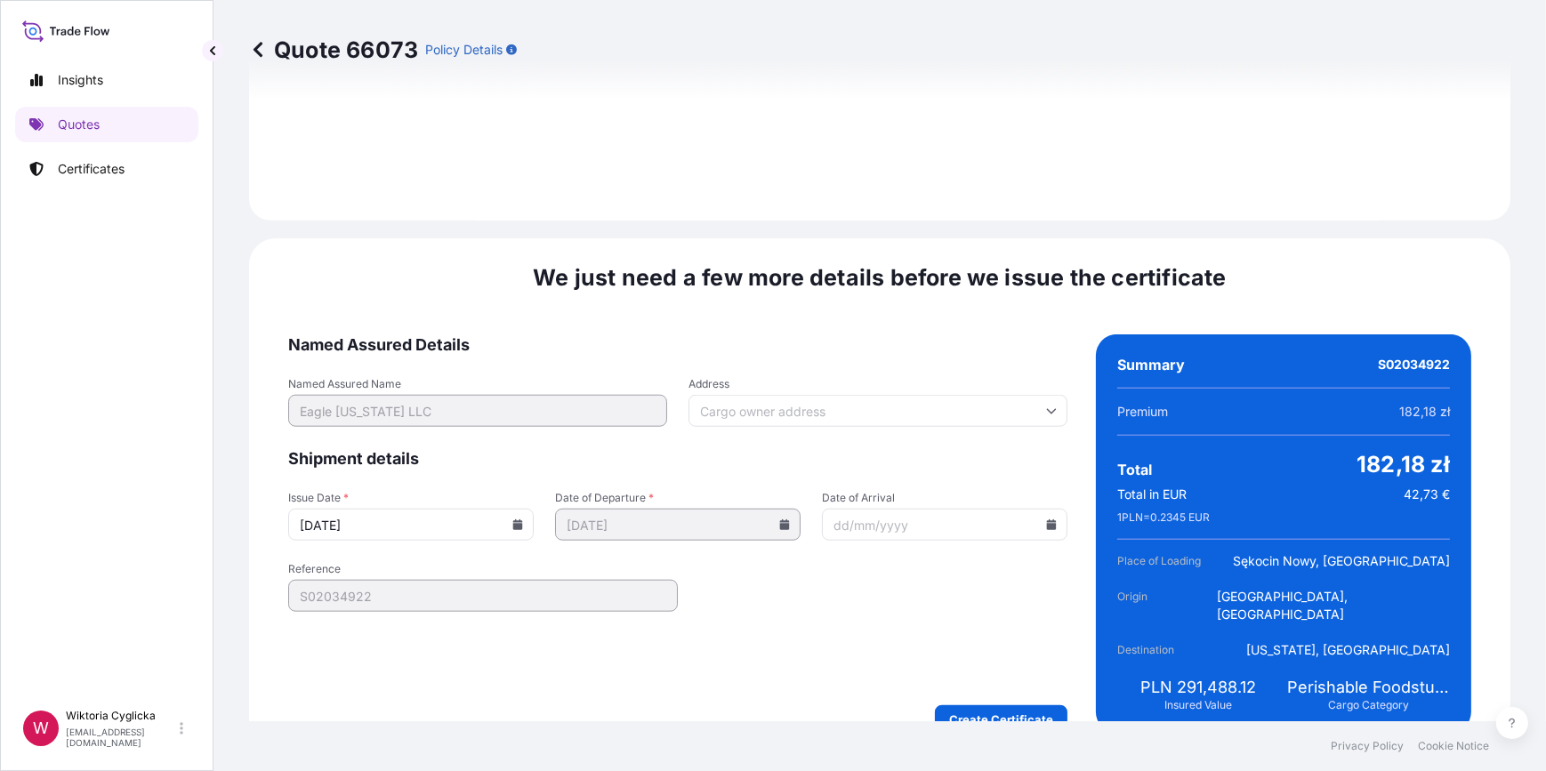
click at [521, 509] on input "02/09/2025" at bounding box center [411, 525] width 246 height 32
click at [513, 520] on icon at bounding box center [518, 525] width 10 height 11
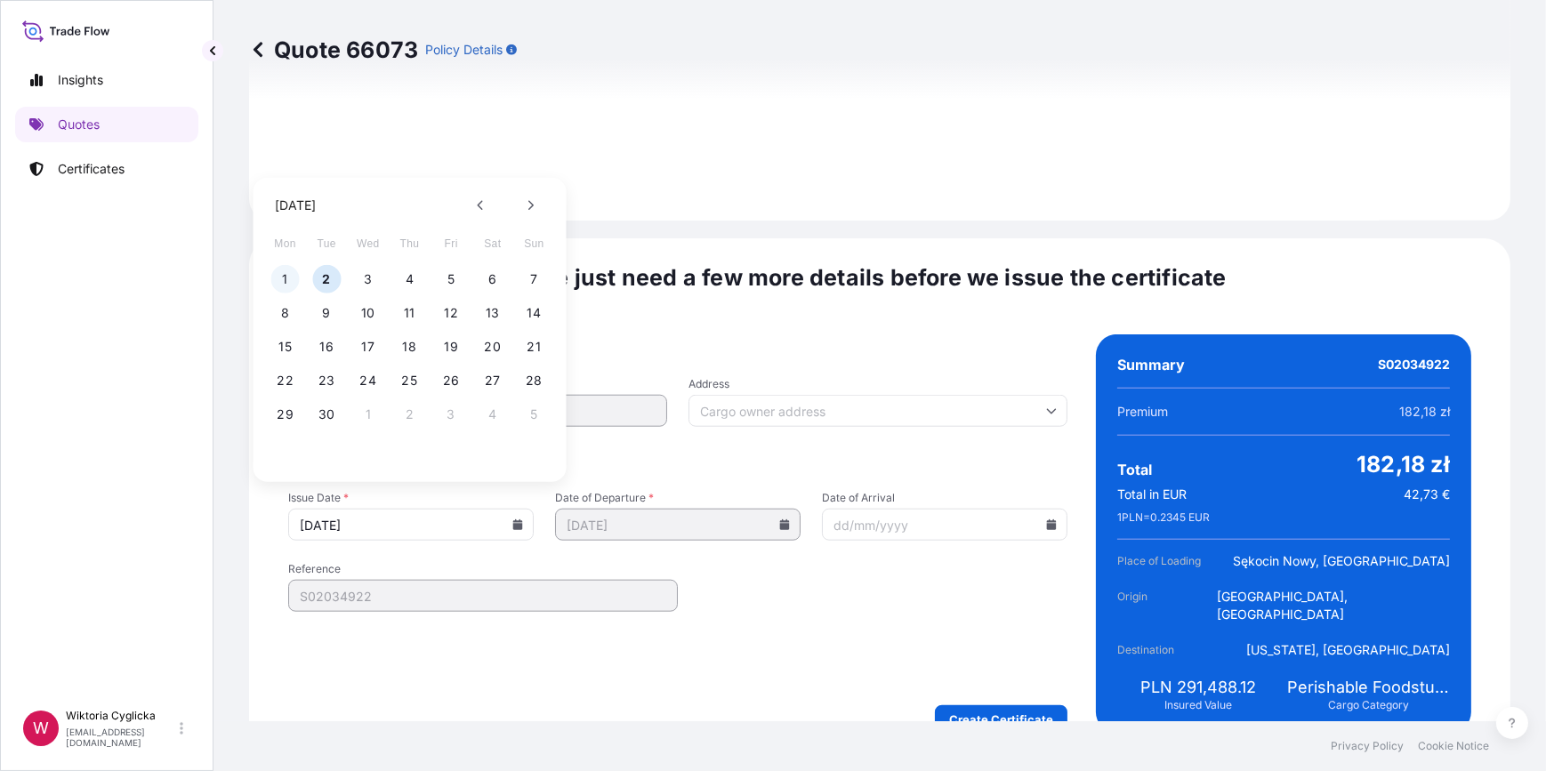
click at [284, 271] on button "1" at bounding box center [285, 279] width 28 height 28
type input "01/09/2025"
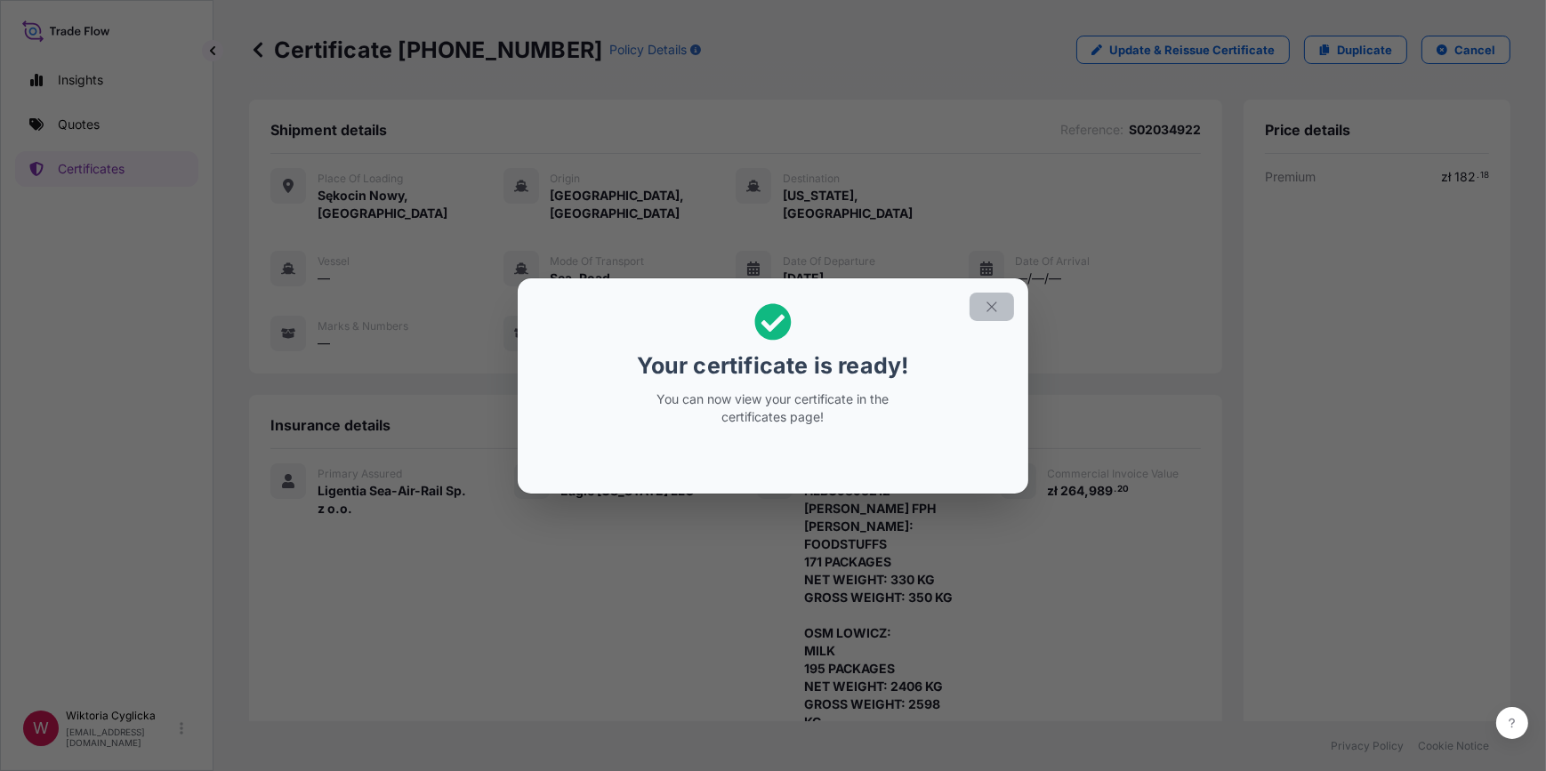
click at [984, 304] on icon "button" at bounding box center [992, 307] width 16 height 16
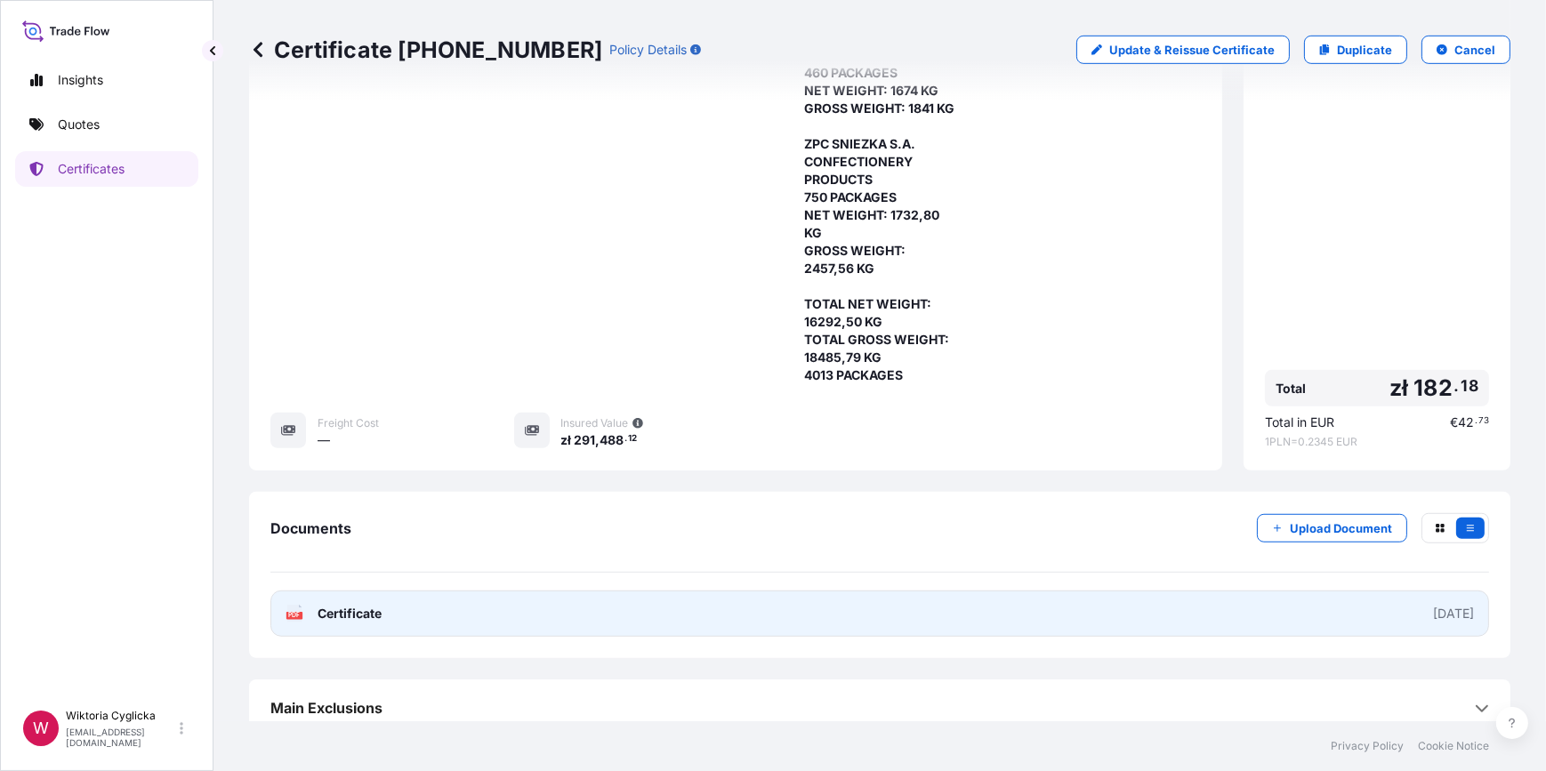
scroll to position [1411, 0]
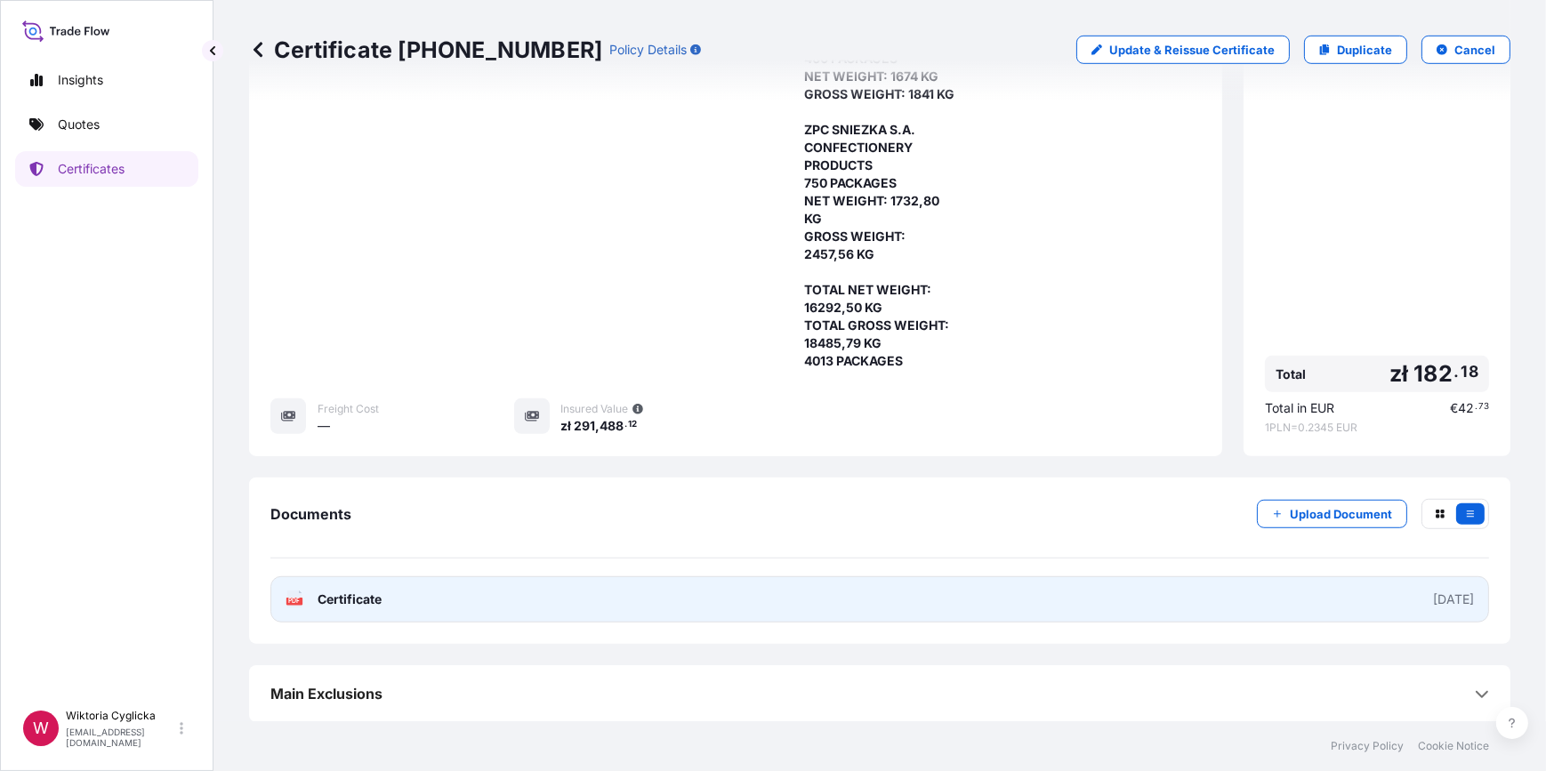
click at [1149, 596] on link "PDF Certificate 2025-09-01" at bounding box center [879, 599] width 1219 height 46
click at [692, 609] on link "PDF Certificate 2025-09-01" at bounding box center [879, 599] width 1219 height 46
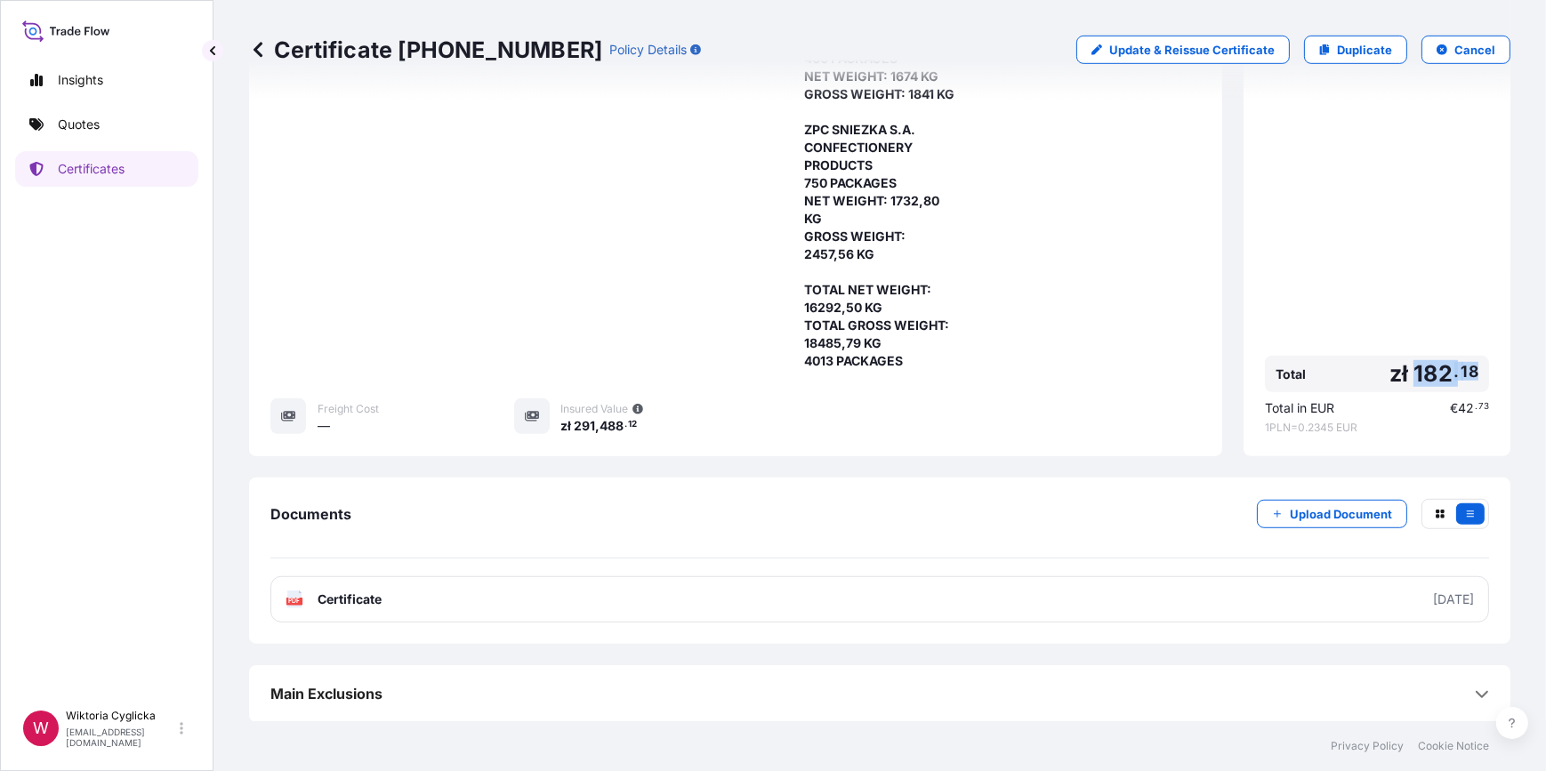
drag, startPoint x: 1404, startPoint y: 367, endPoint x: 1471, endPoint y: 370, distance: 67.7
click at [1471, 370] on div "Total zł 182 . 18" at bounding box center [1377, 374] width 224 height 36
copy span "182 . 18"
